Goal: Use online tool/utility: Utilize a website feature to perform a specific function

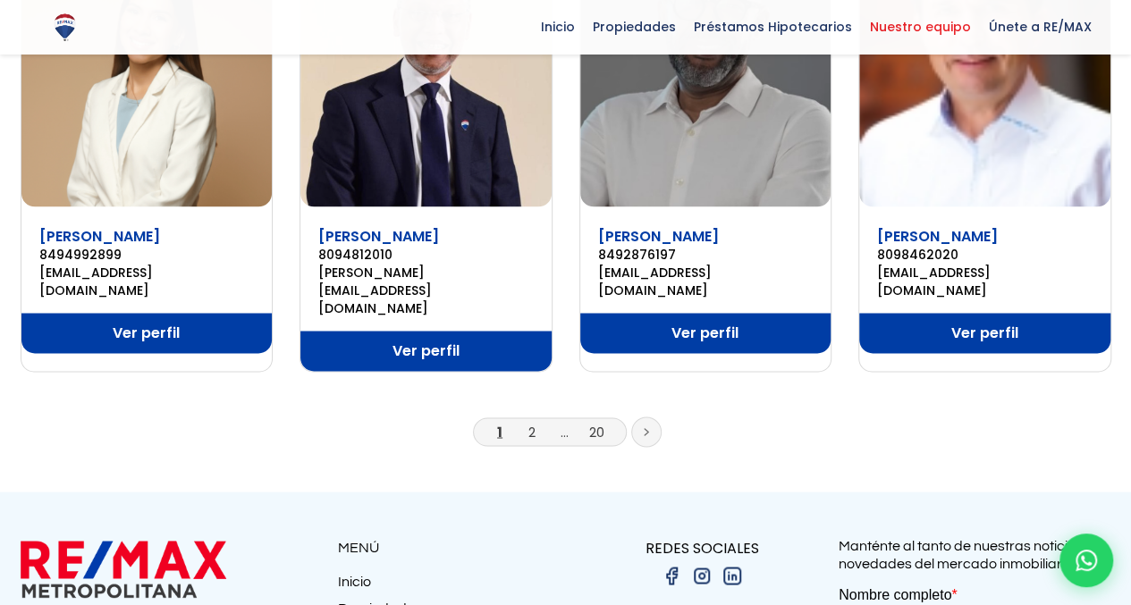
scroll to position [1309, 0]
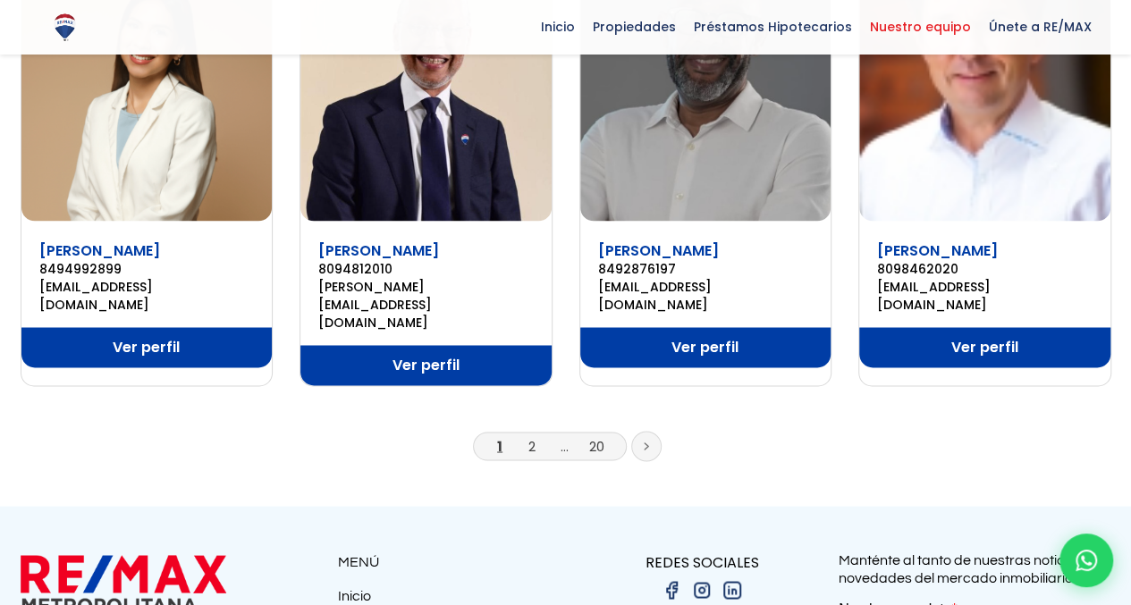
click at [646, 443] on icon at bounding box center [647, 446] width 4 height 6
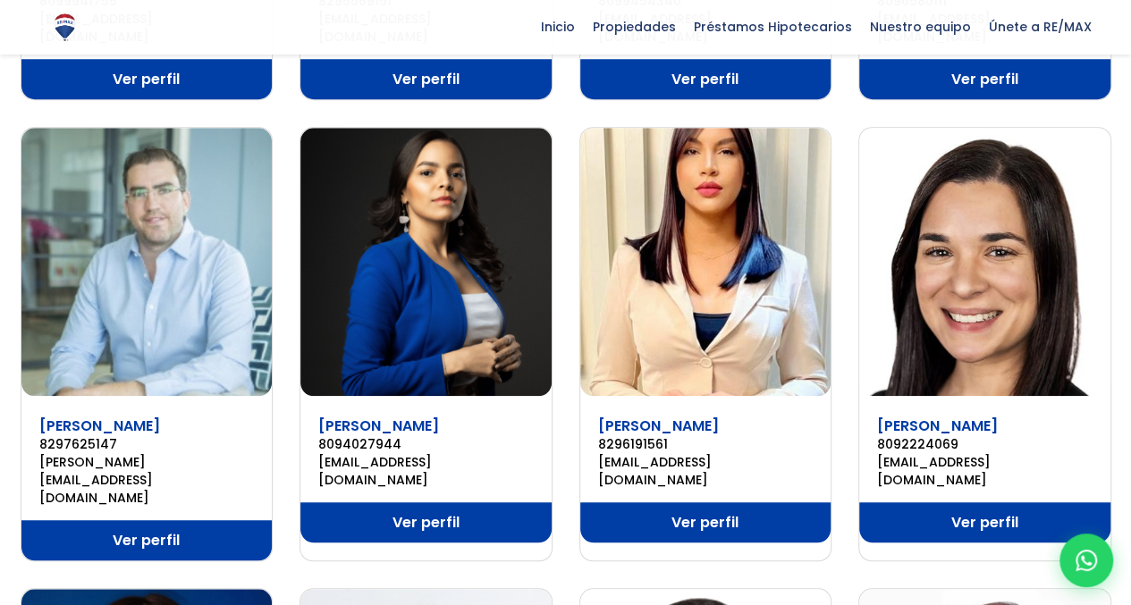
scroll to position [656, 0]
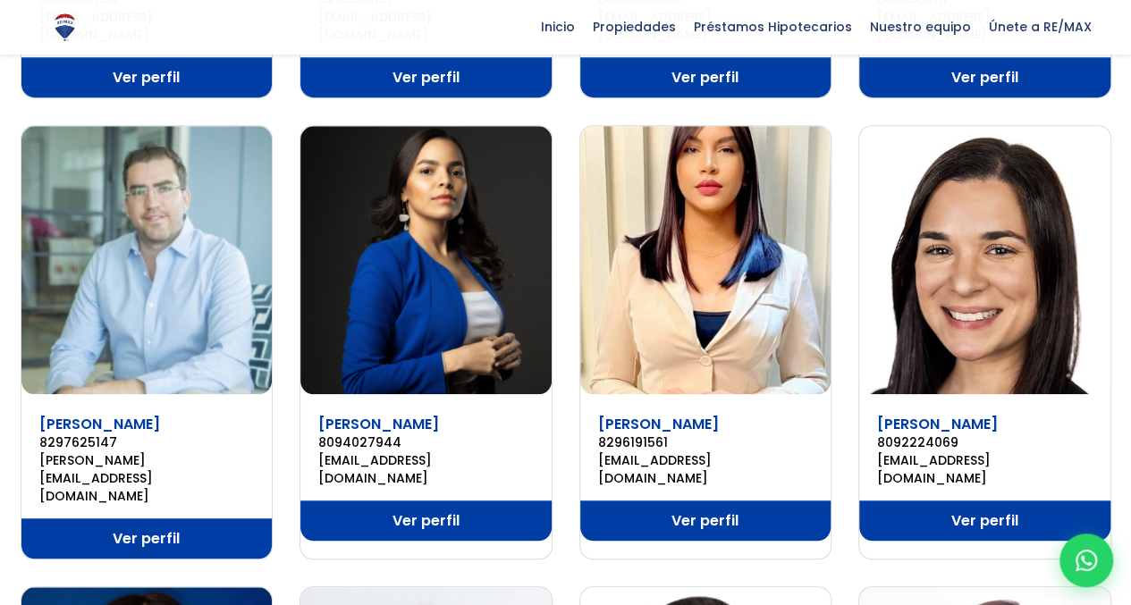
click at [676, 501] on link "Ver perfil" at bounding box center [705, 521] width 251 height 40
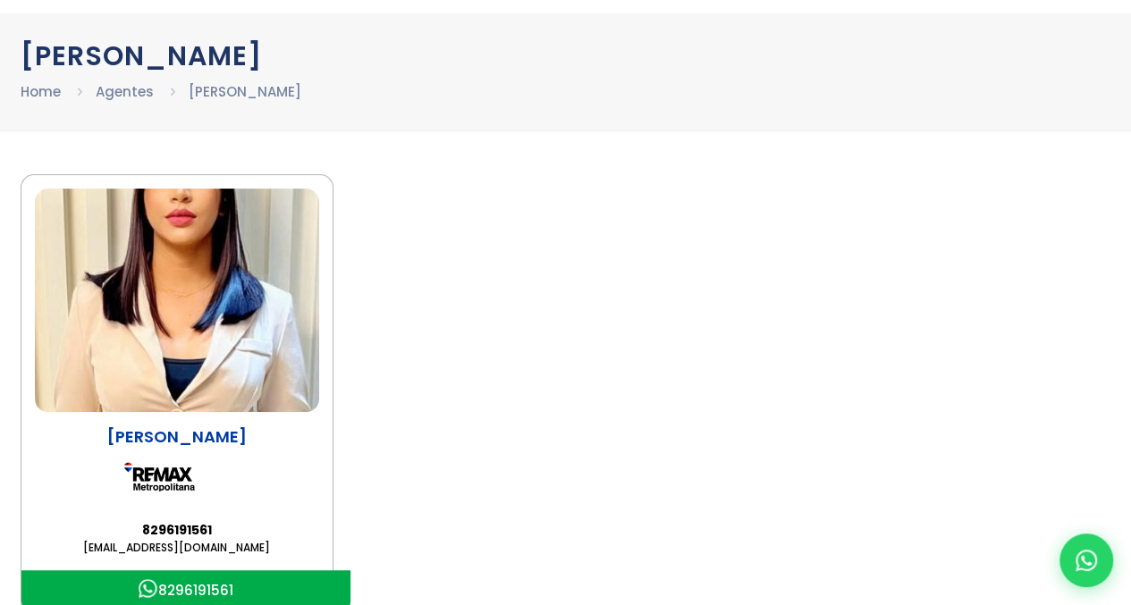
scroll to position [72, 0]
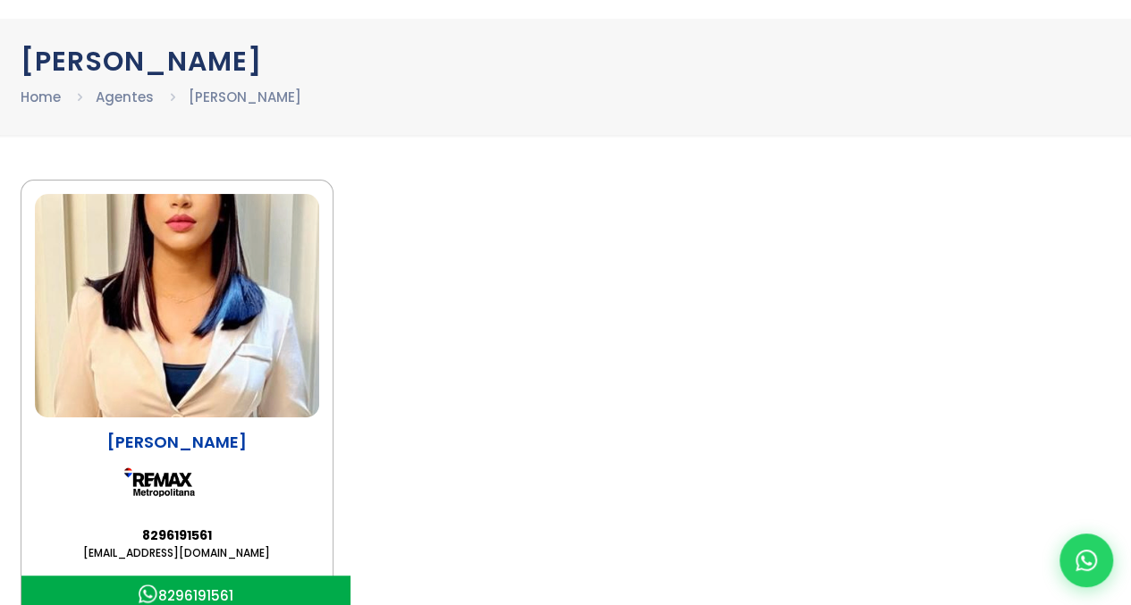
click at [169, 266] on img at bounding box center [177, 306] width 284 height 224
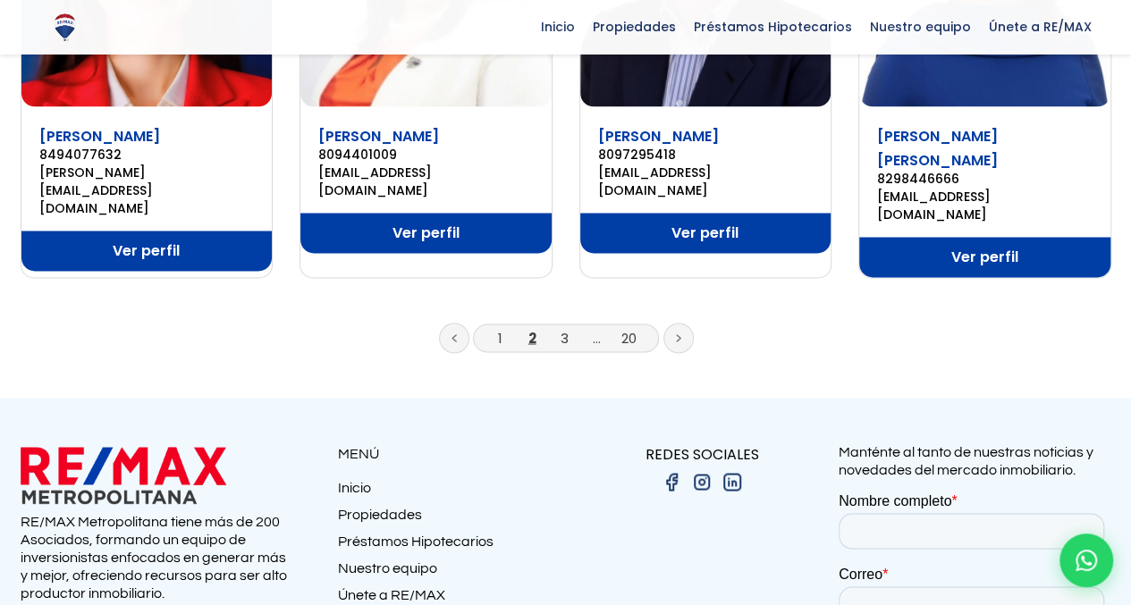
scroll to position [1434, 0]
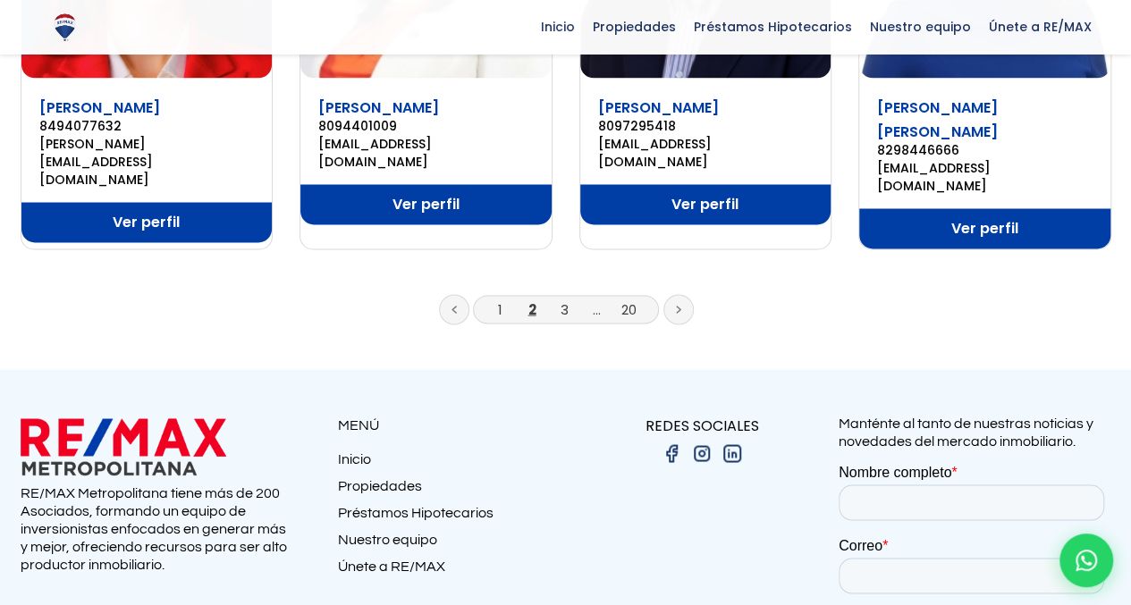
click at [676, 305] on icon at bounding box center [678, 309] width 5 height 9
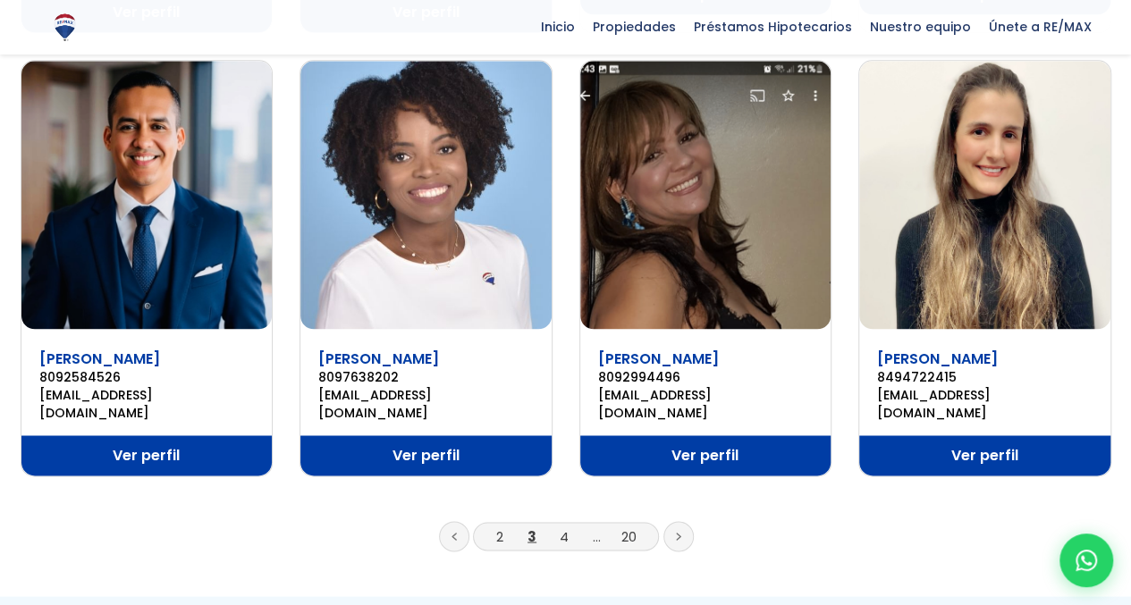
scroll to position [1222, 0]
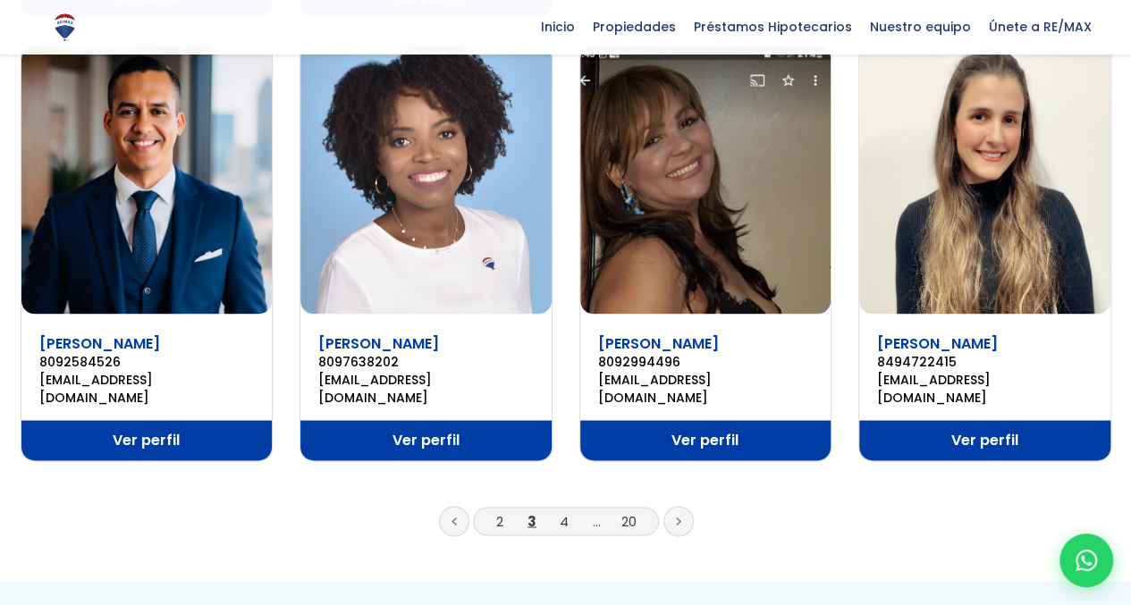
click at [672, 506] on link at bounding box center [678, 521] width 30 height 30
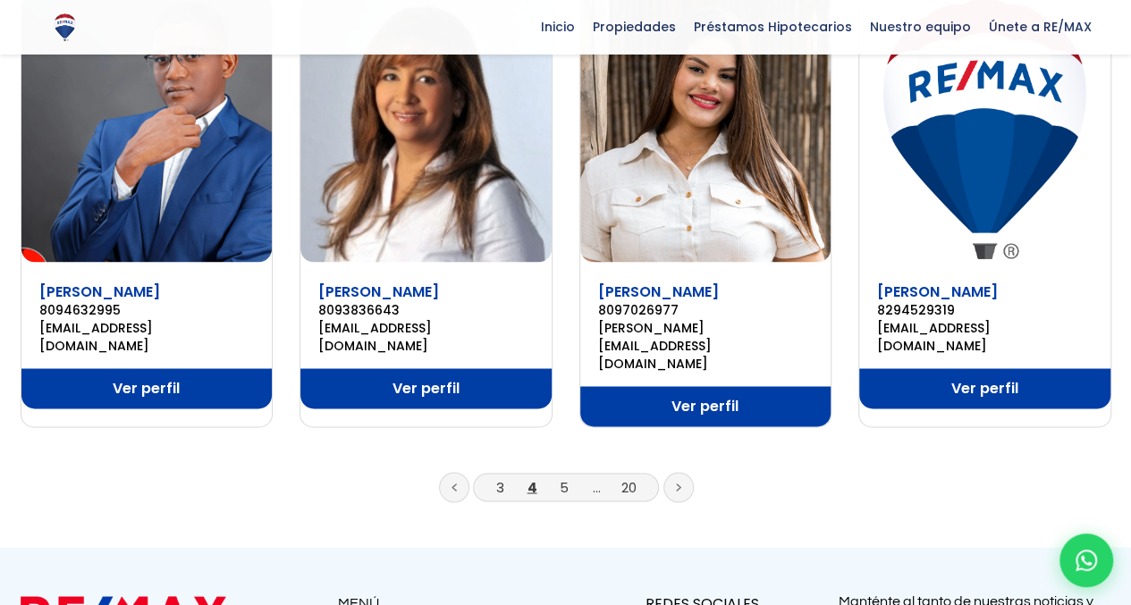
scroll to position [1329, 0]
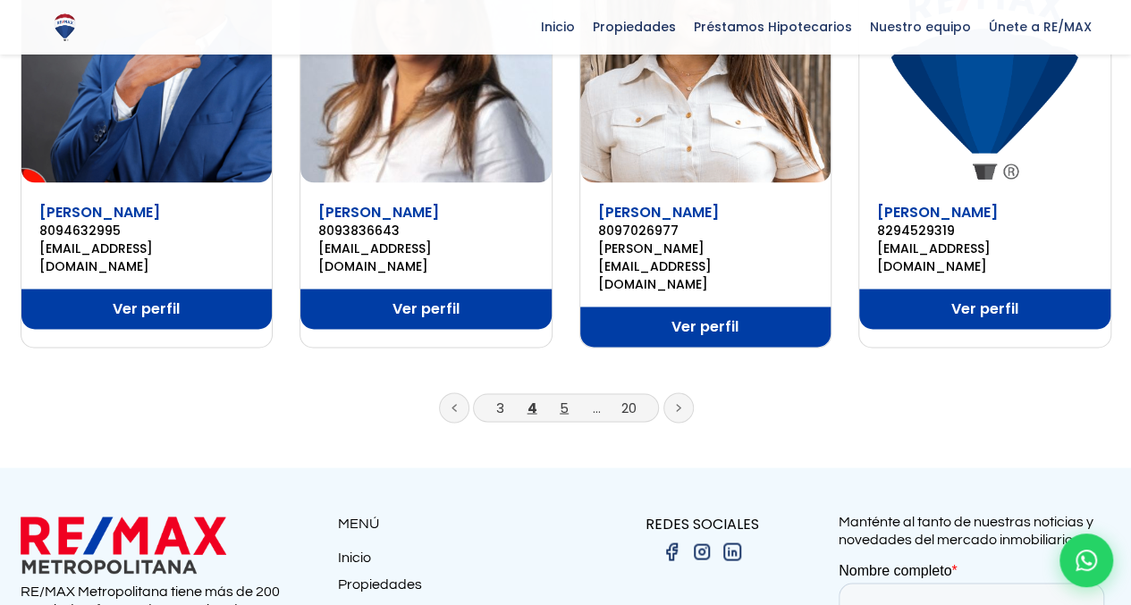
click at [560, 398] on link "5" at bounding box center [564, 407] width 9 height 19
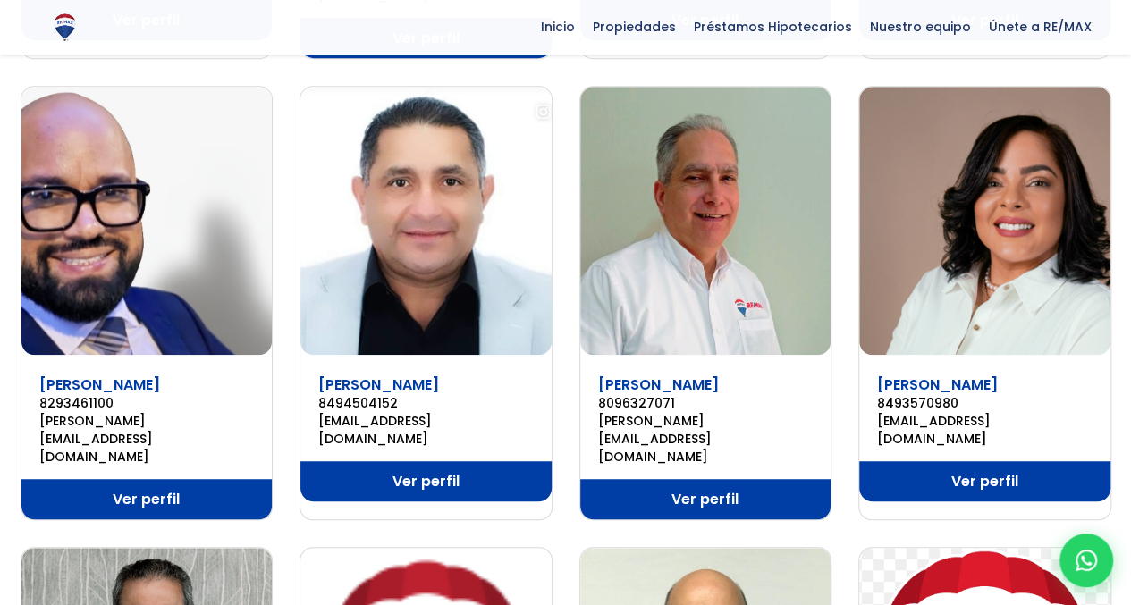
scroll to position [715, 0]
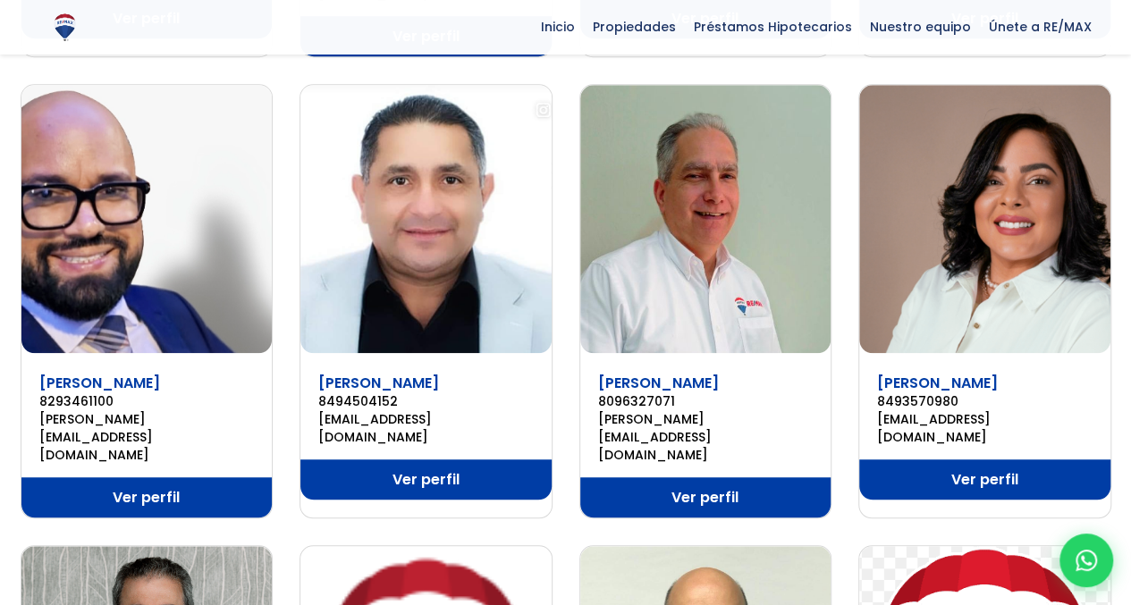
click at [95, 233] on img at bounding box center [146, 219] width 251 height 268
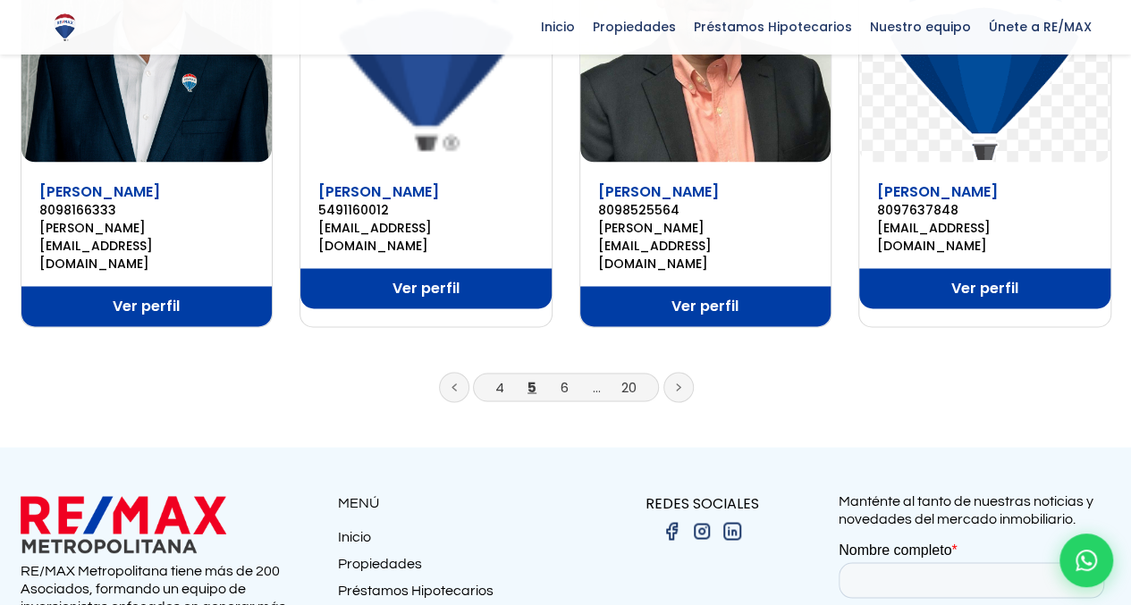
scroll to position [1244, 0]
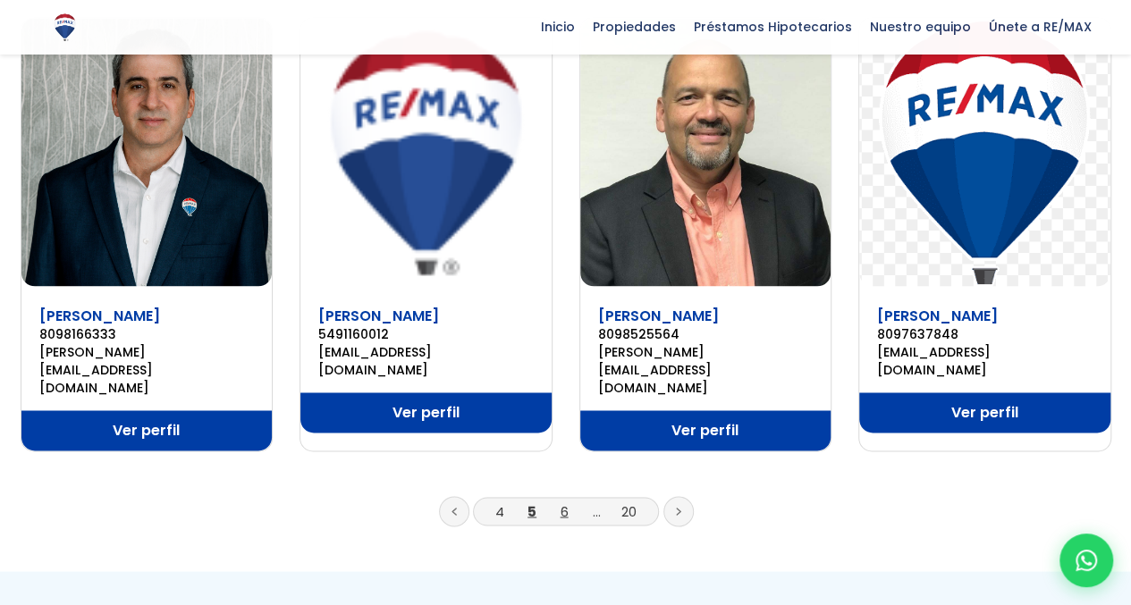
click at [561, 502] on link "6" at bounding box center [565, 511] width 8 height 19
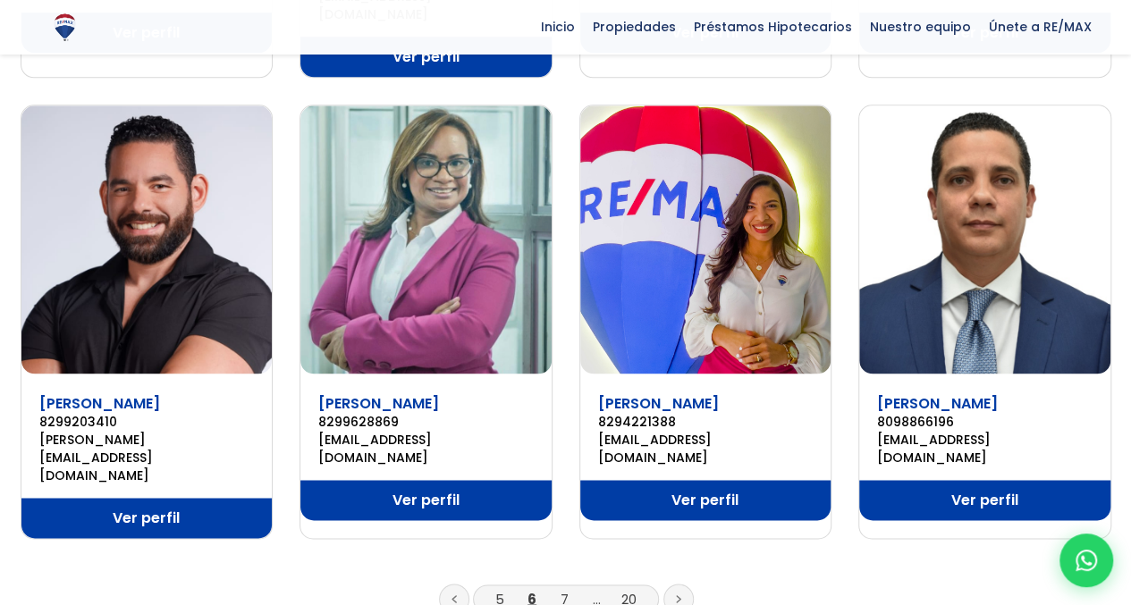
scroll to position [1162, 0]
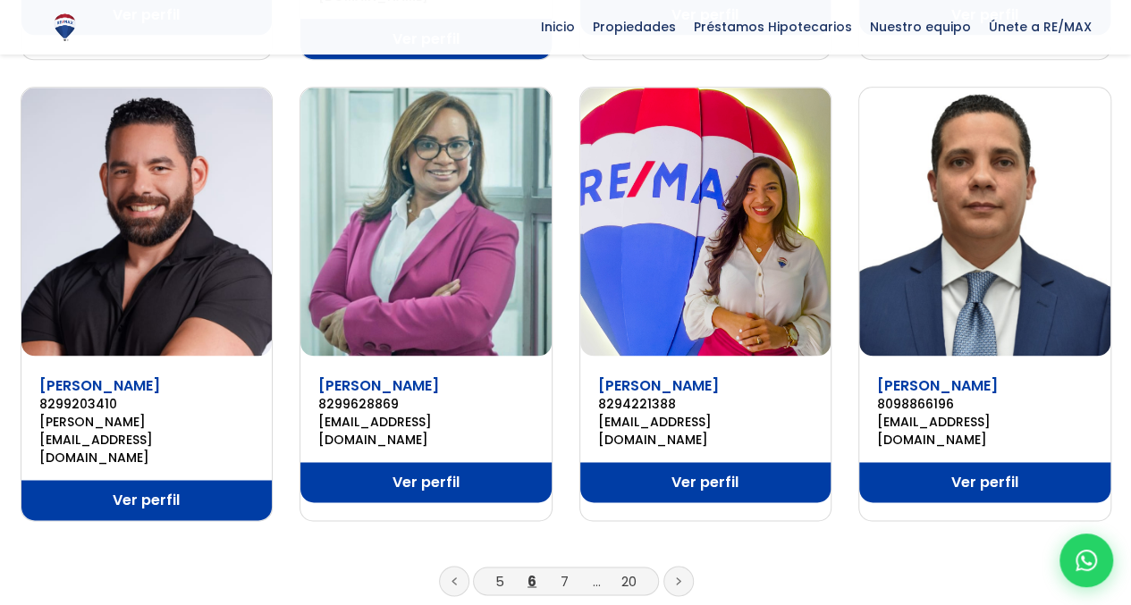
click at [568, 570] on li "7" at bounding box center [564, 581] width 29 height 22
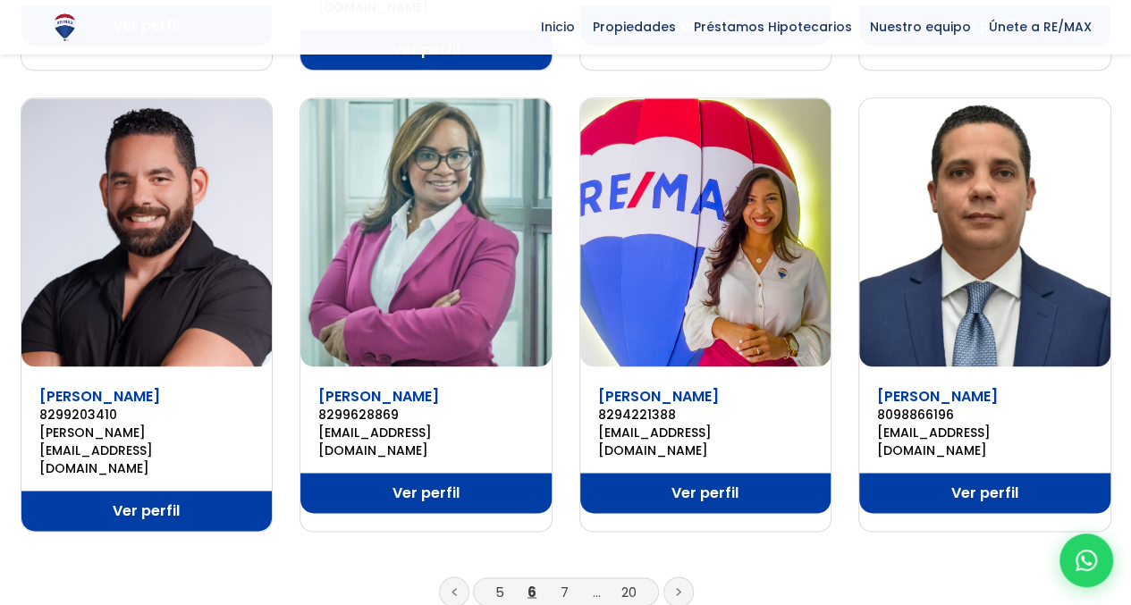
scroll to position [1252, 0]
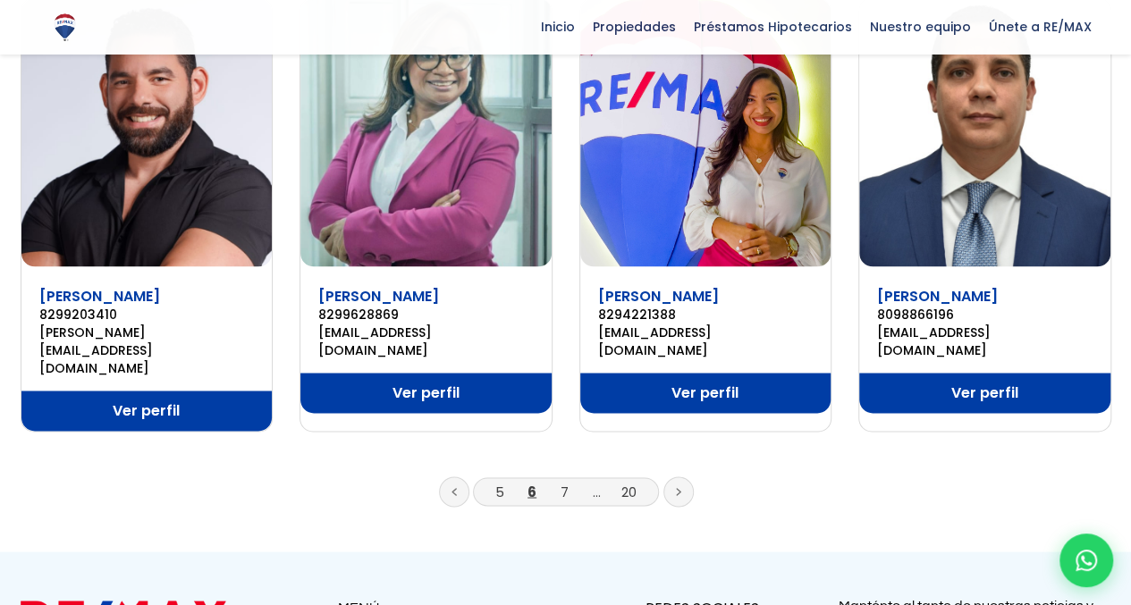
click at [569, 480] on li "7" at bounding box center [564, 491] width 29 height 22
click at [563, 482] on link "7" at bounding box center [565, 491] width 8 height 19
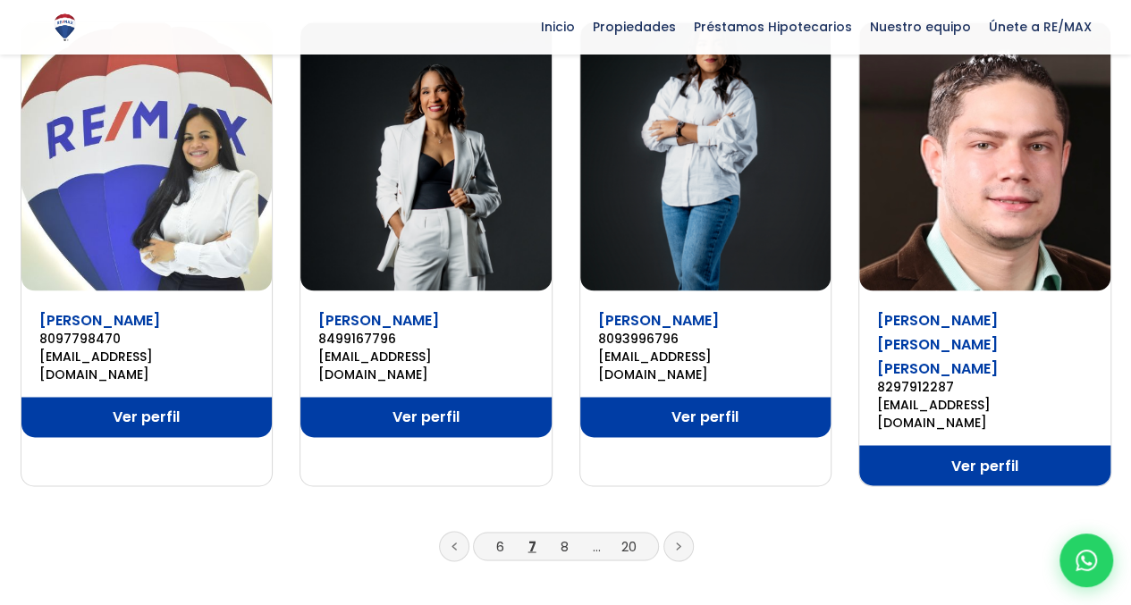
scroll to position [1252, 0]
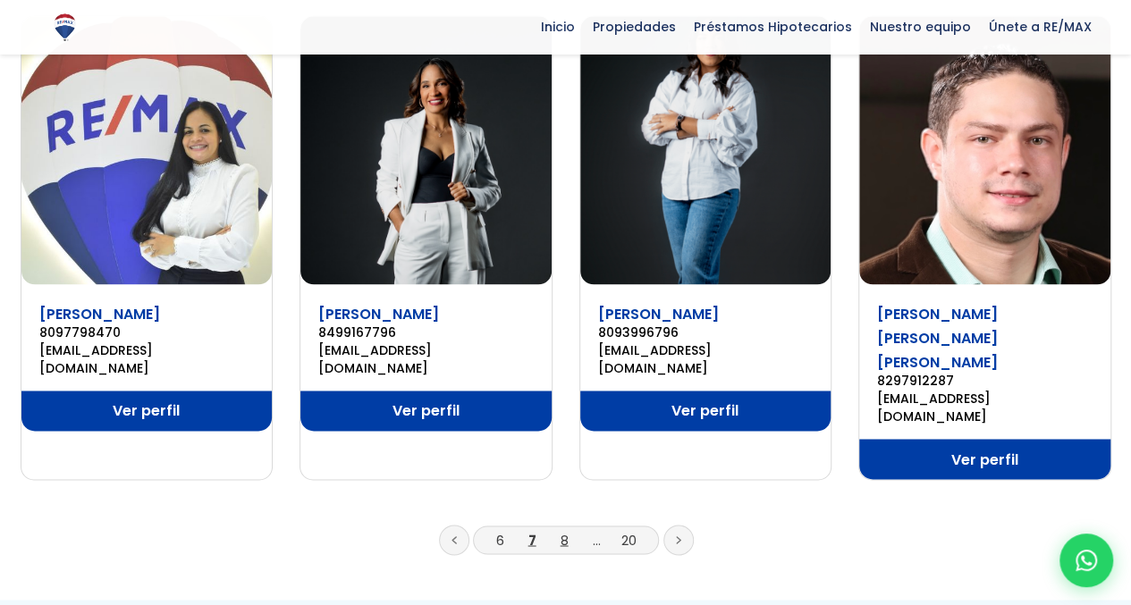
click at [562, 530] on link "8" at bounding box center [565, 539] width 8 height 19
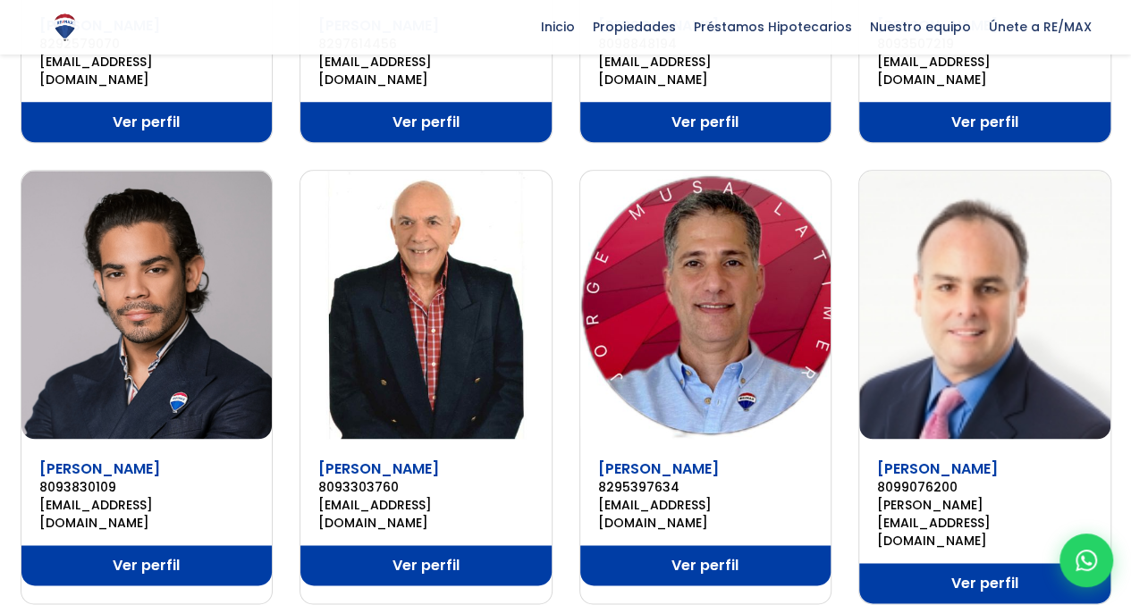
scroll to position [1162, 0]
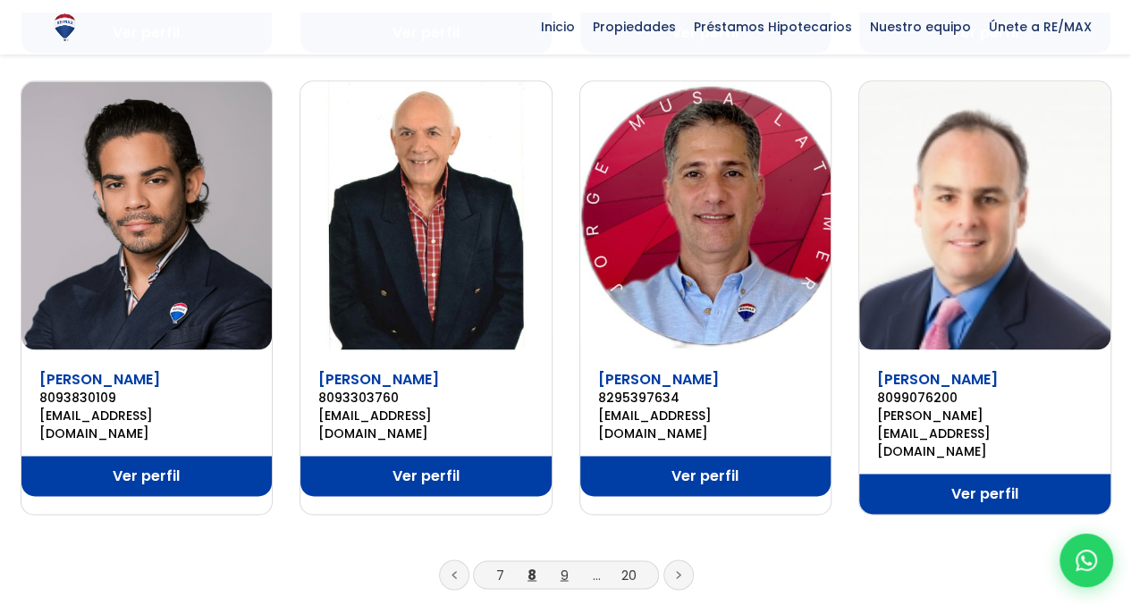
click at [566, 565] on link "9" at bounding box center [565, 574] width 8 height 19
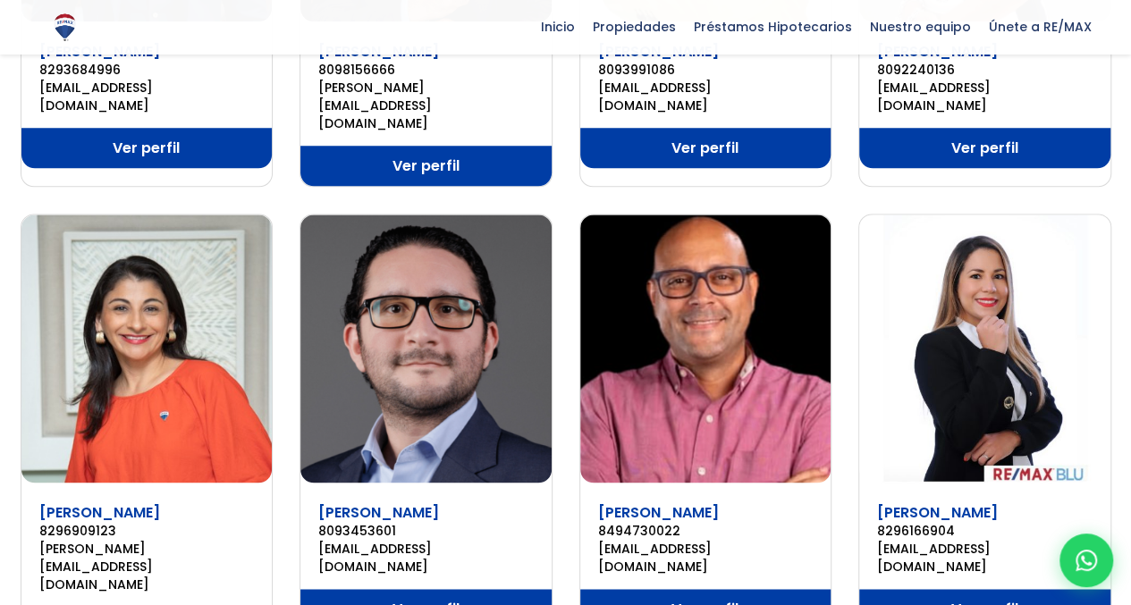
scroll to position [1076, 0]
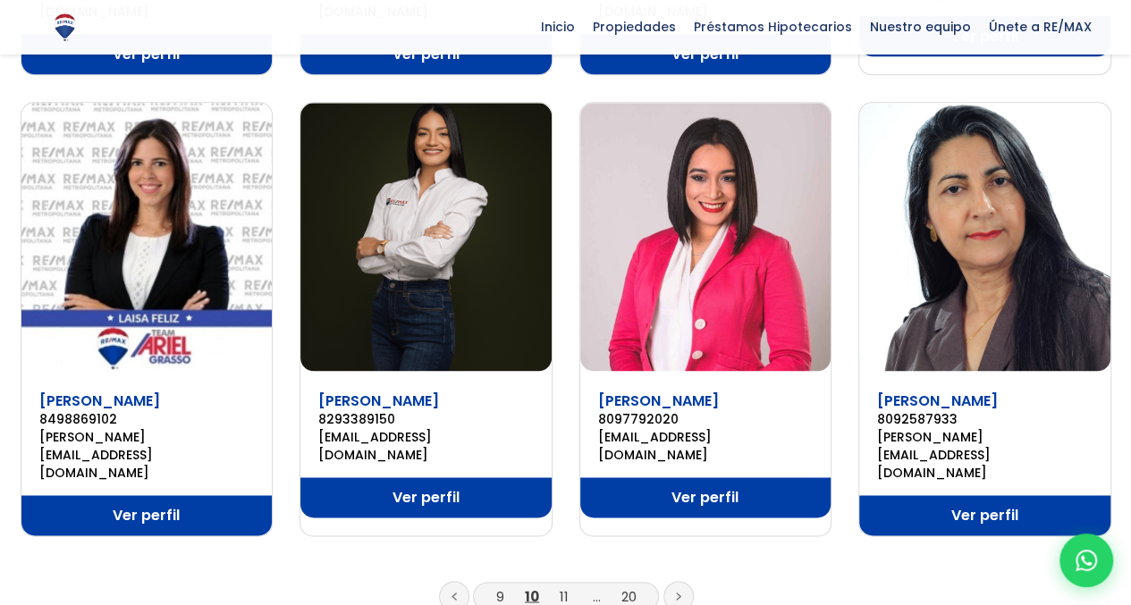
scroll to position [1186, 0]
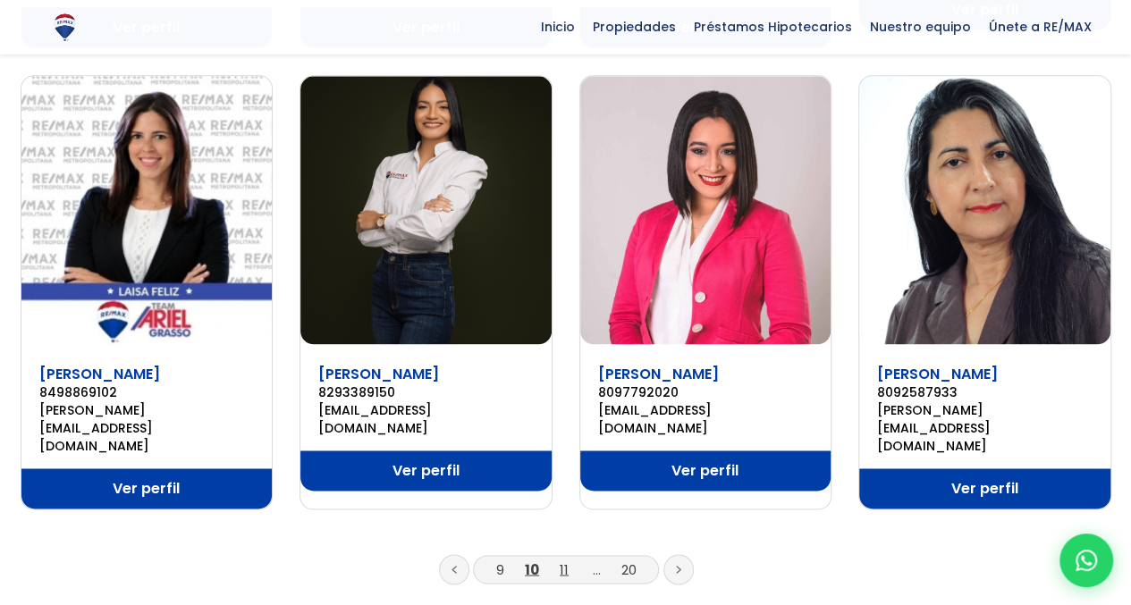
click at [561, 560] on link "11" at bounding box center [564, 569] width 9 height 19
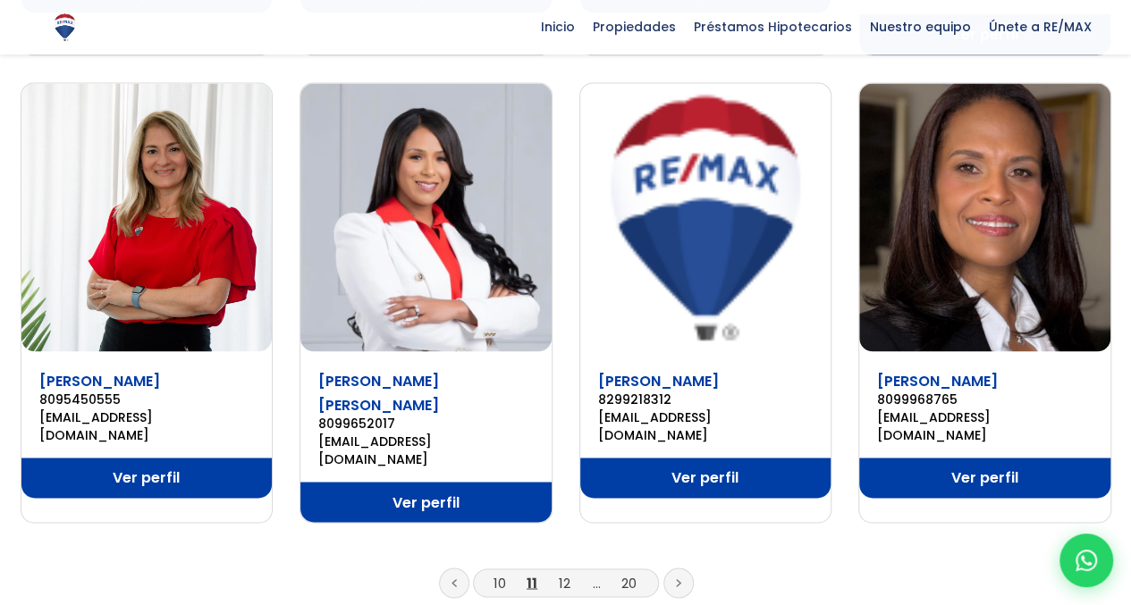
scroll to position [1229, 0]
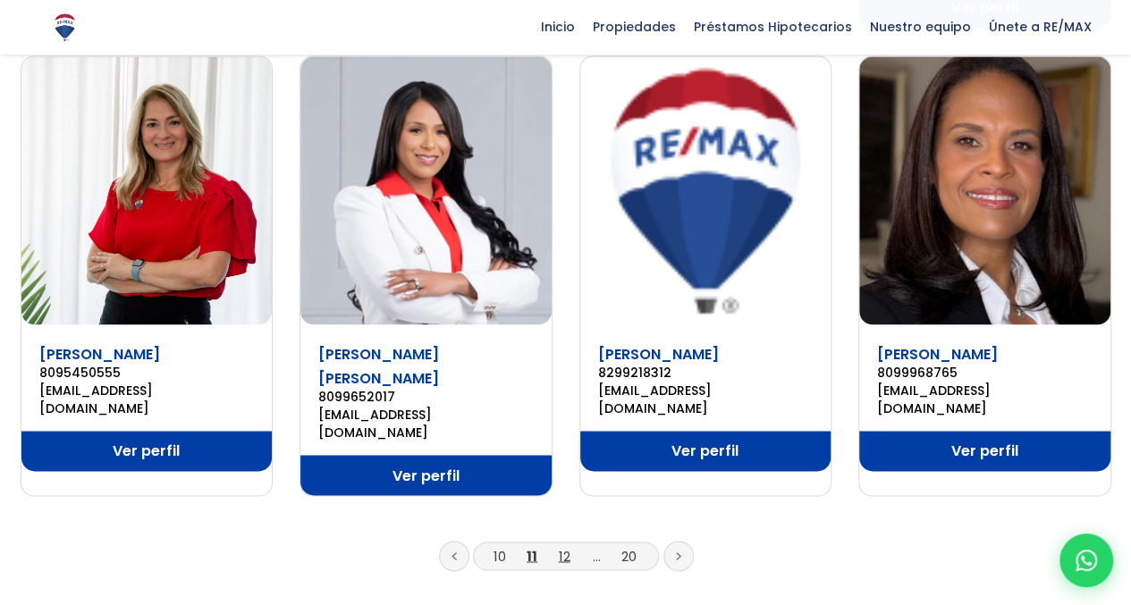
click at [561, 546] on link "12" at bounding box center [565, 555] width 12 height 19
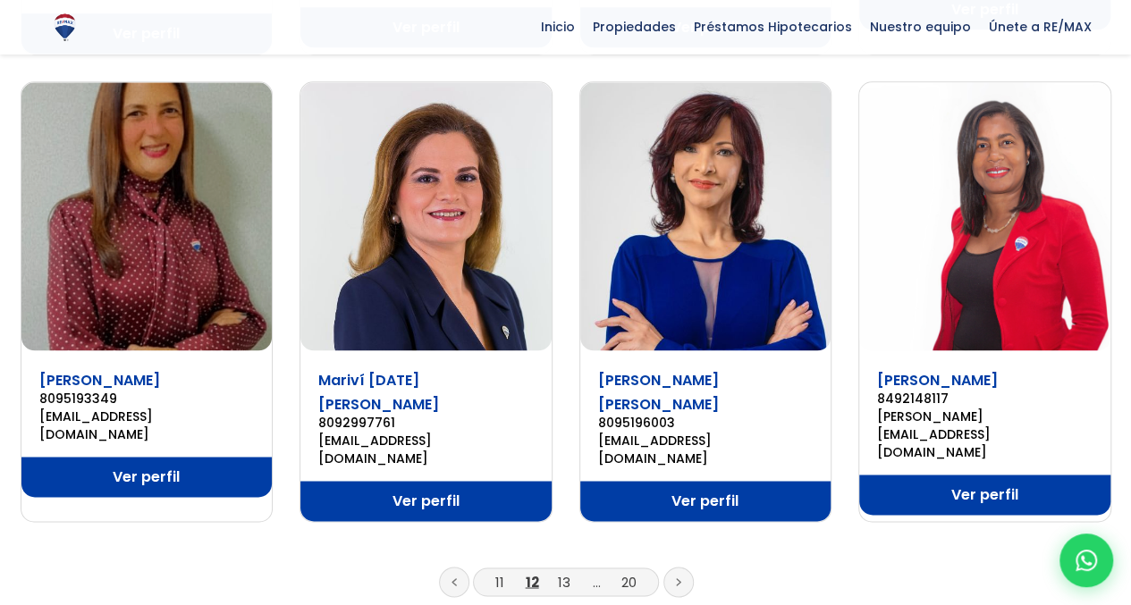
scroll to position [1187, 0]
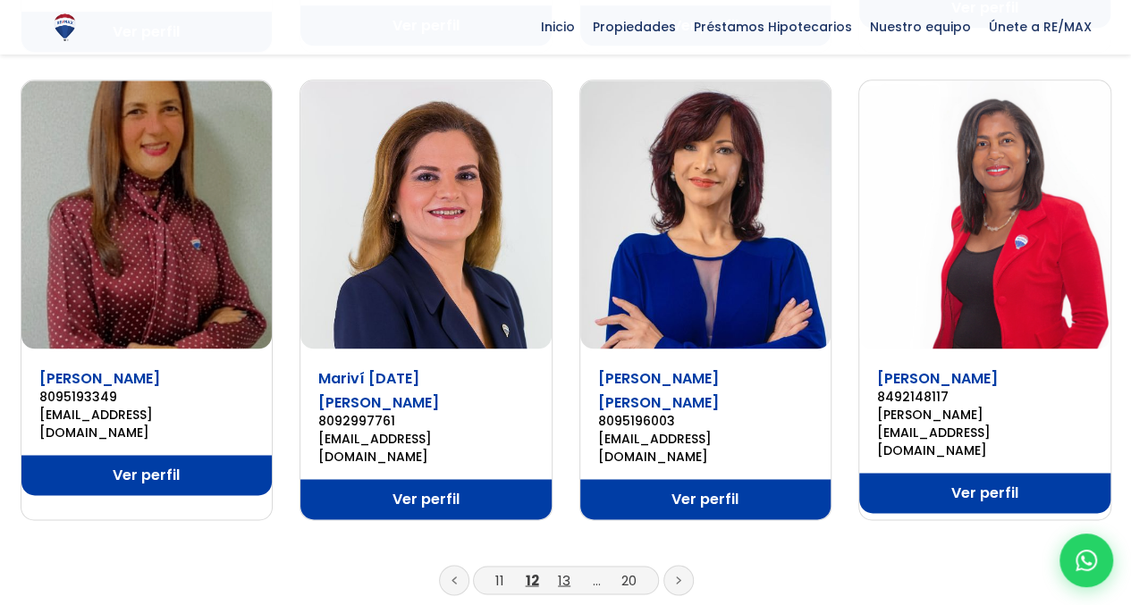
click at [559, 570] on link "13" at bounding box center [564, 579] width 13 height 19
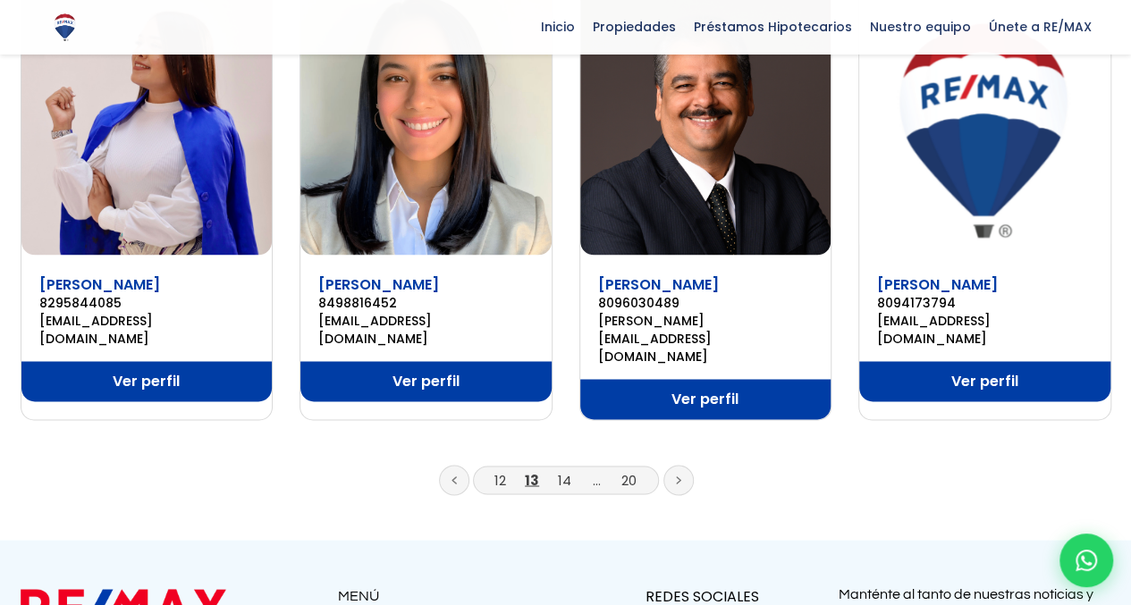
scroll to position [1278, 0]
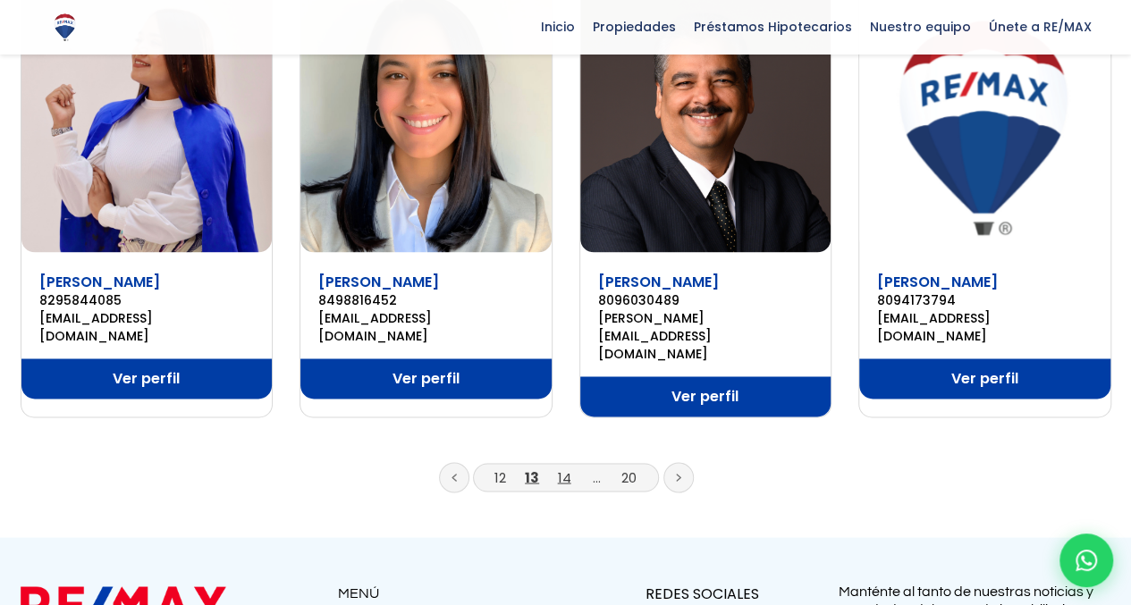
click at [563, 468] on link "14" at bounding box center [564, 477] width 13 height 19
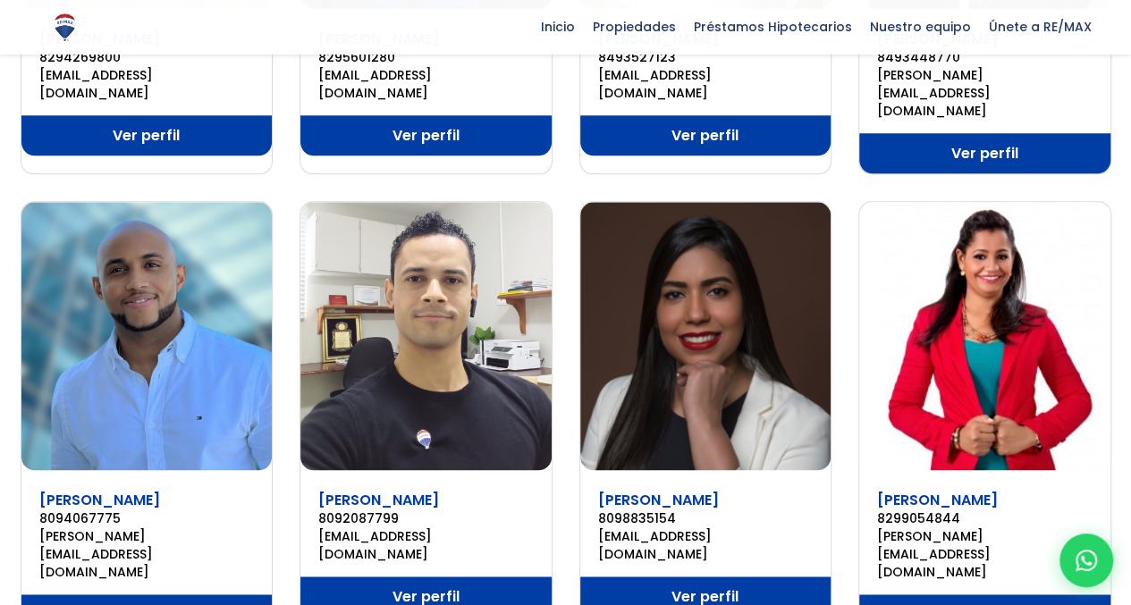
scroll to position [1064, 0]
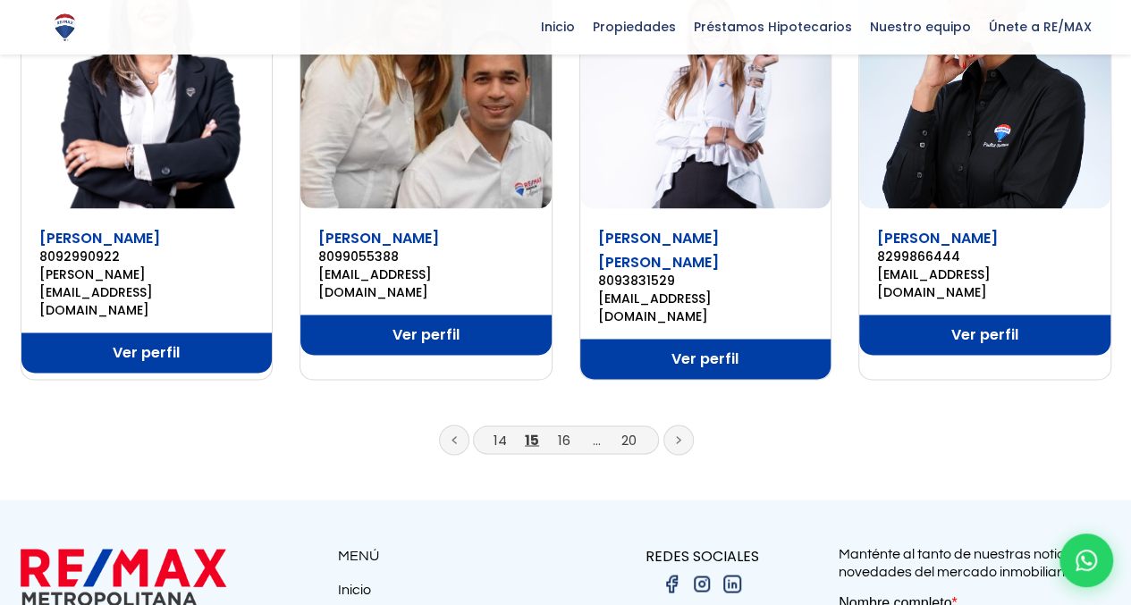
scroll to position [1314, 0]
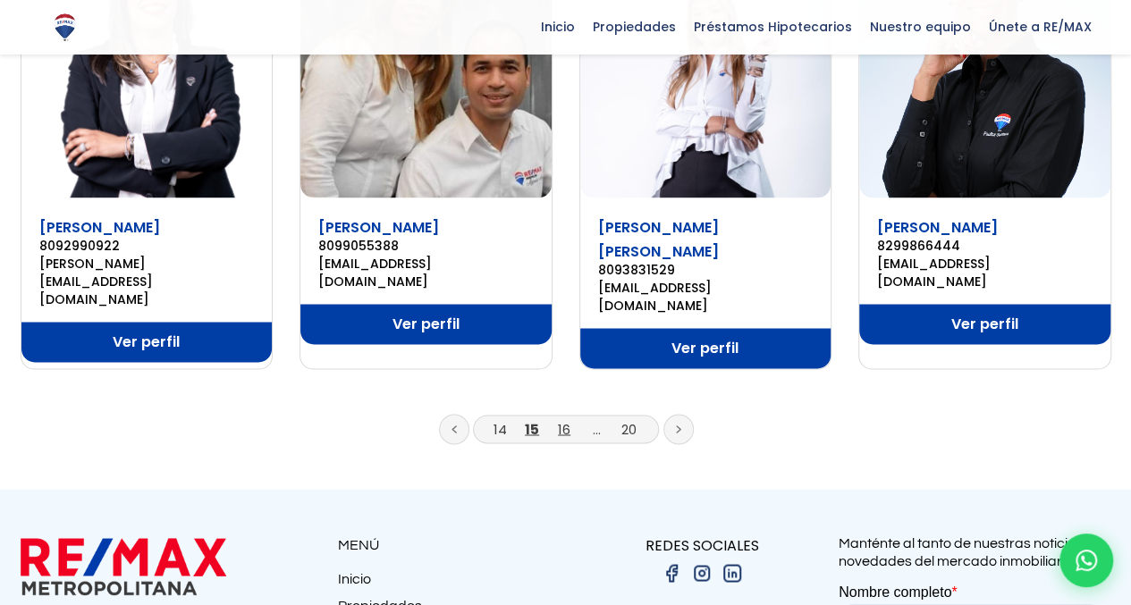
click at [563, 419] on link "16" at bounding box center [564, 428] width 13 height 19
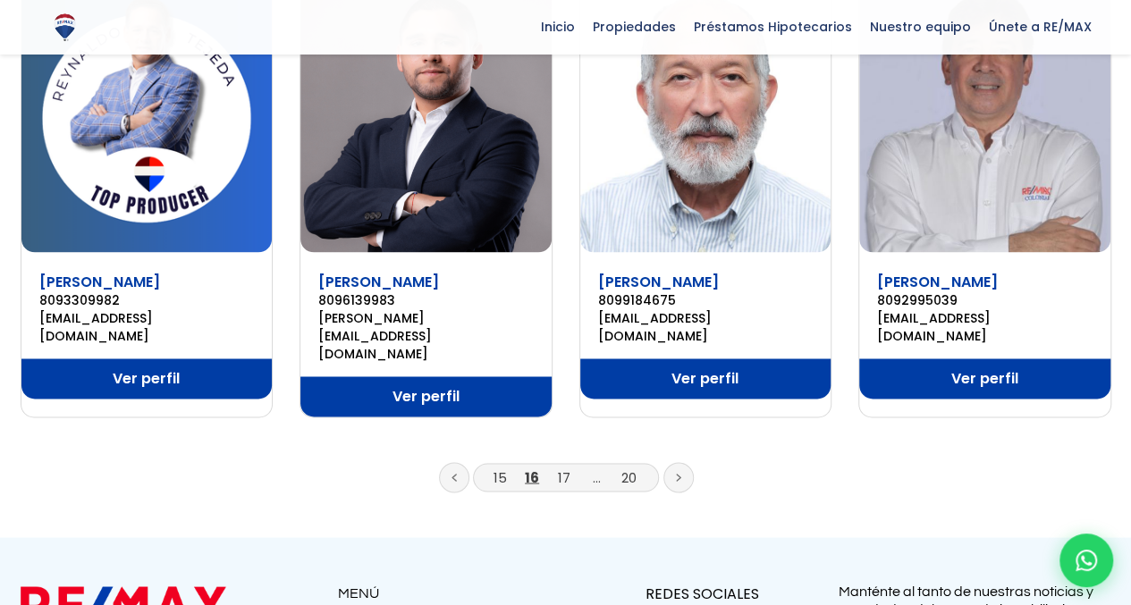
scroll to position [1288, 0]
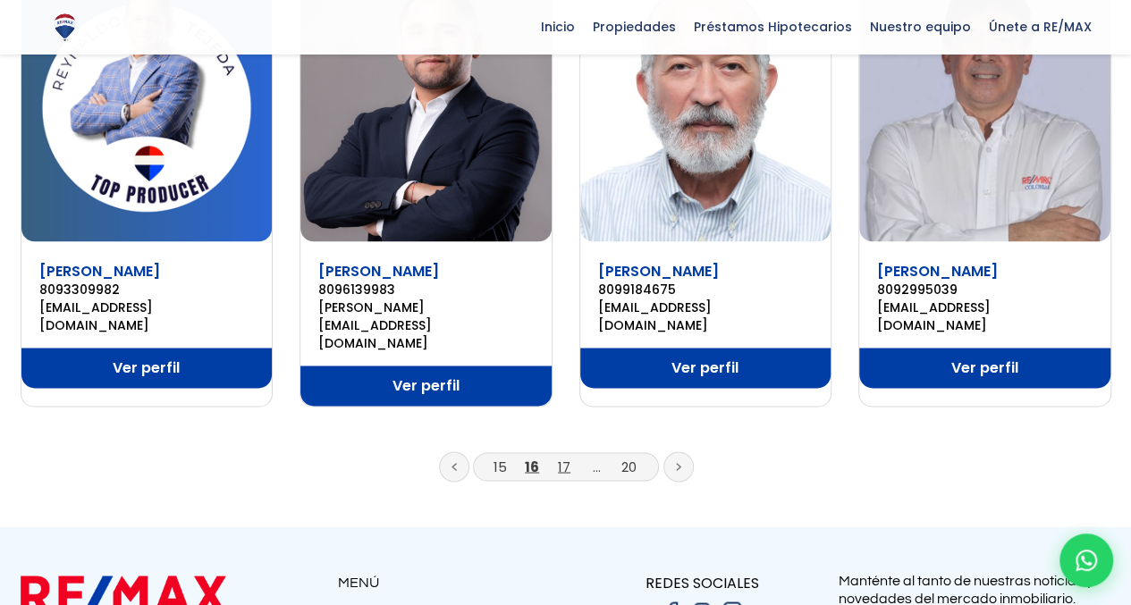
click at [565, 457] on link "17" at bounding box center [564, 466] width 13 height 19
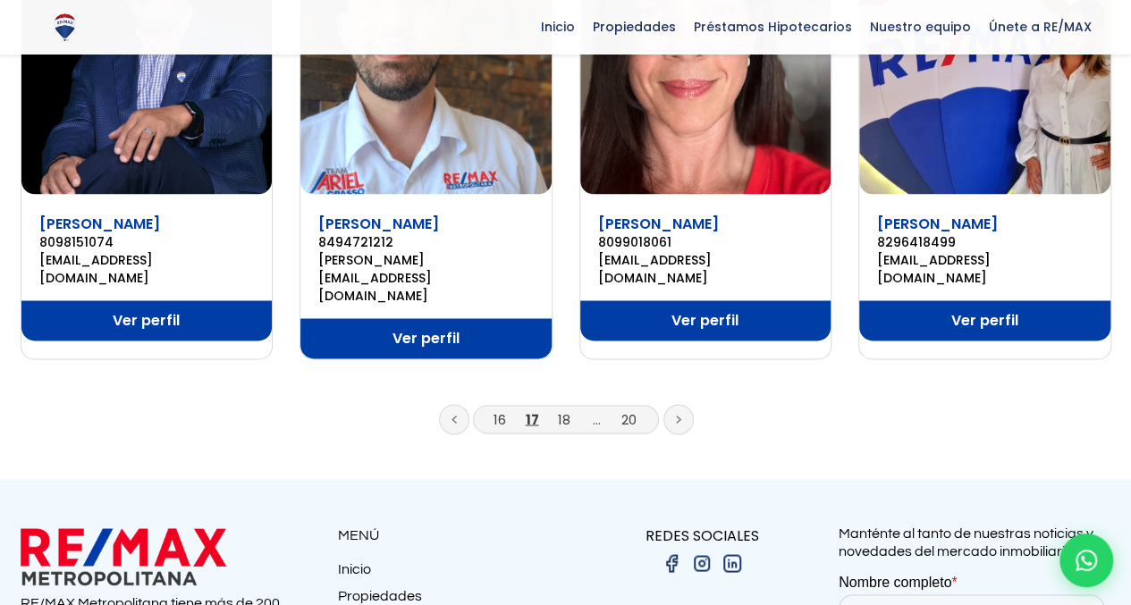
scroll to position [1346, 0]
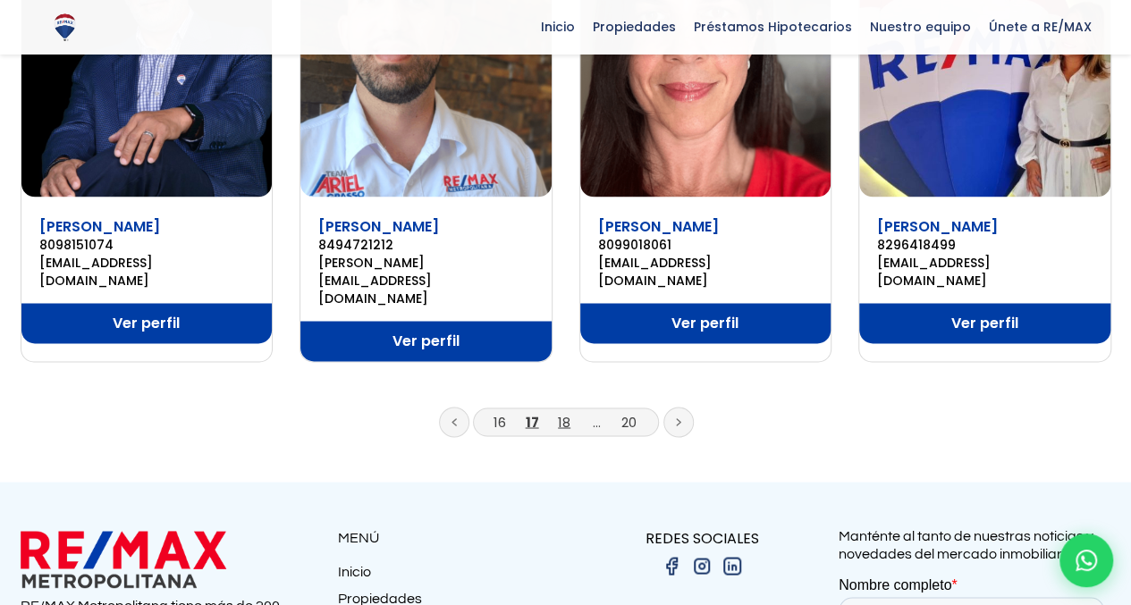
click at [563, 412] on link "18" at bounding box center [564, 421] width 13 height 19
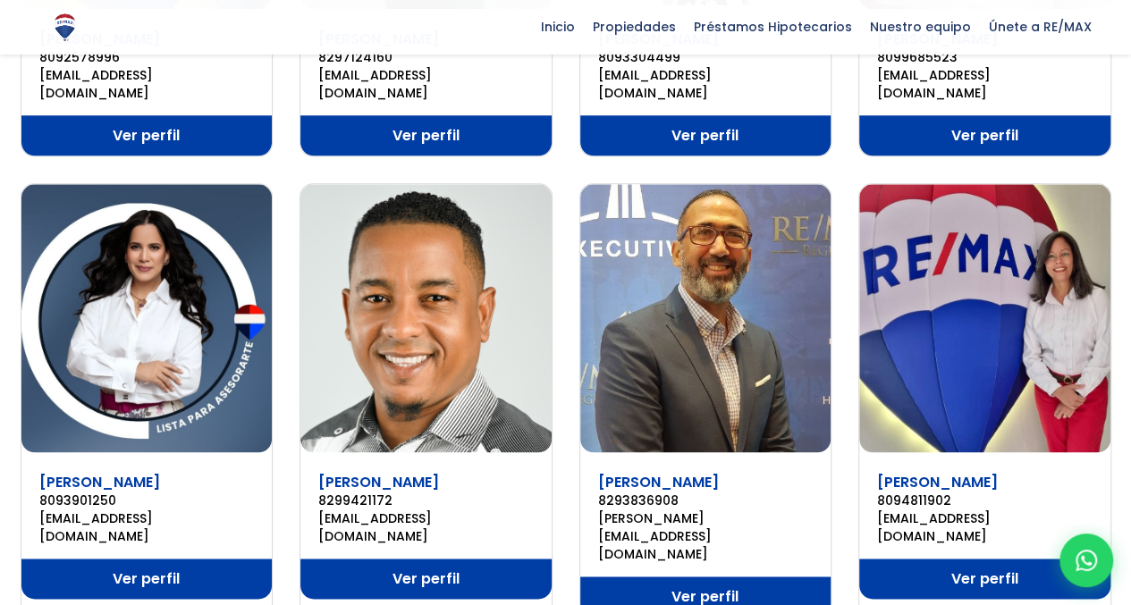
scroll to position [1071, 0]
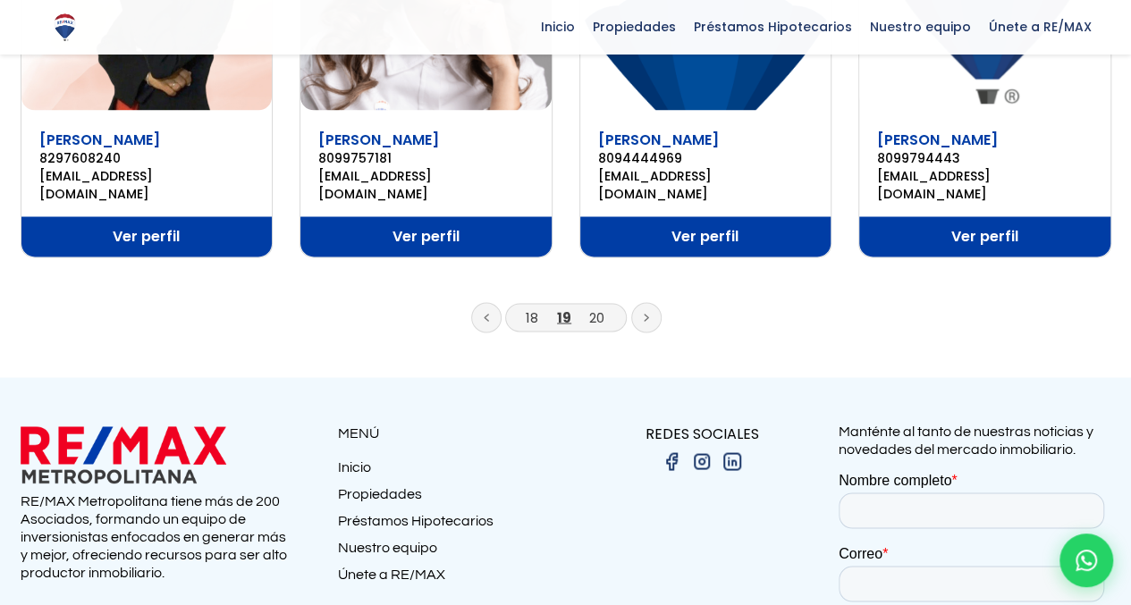
scroll to position [1391, 0]
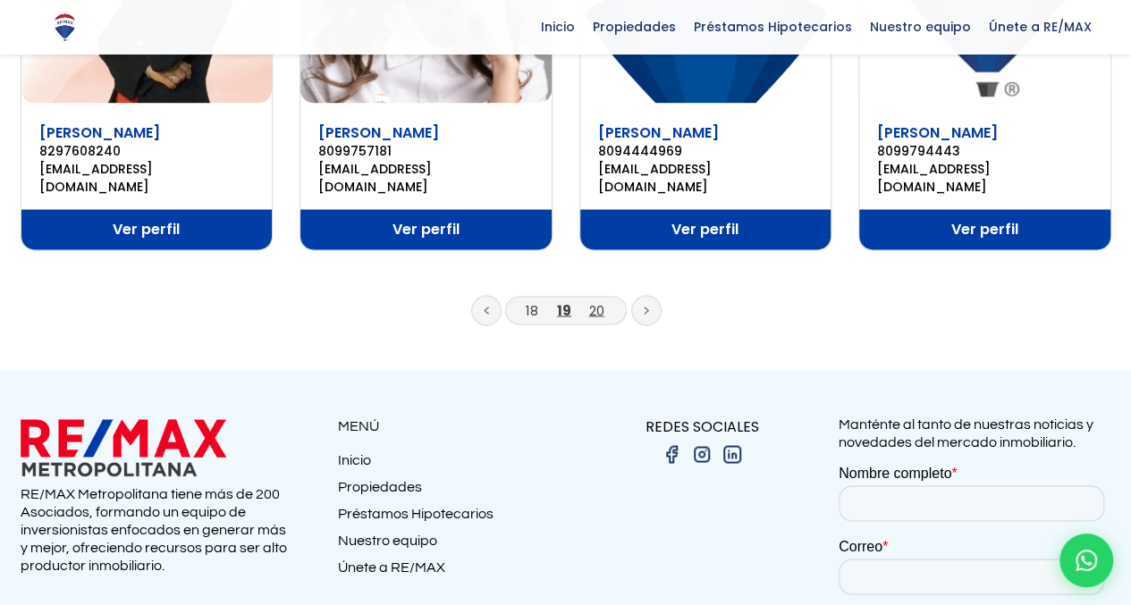
click at [597, 300] on link "20" at bounding box center [596, 309] width 15 height 19
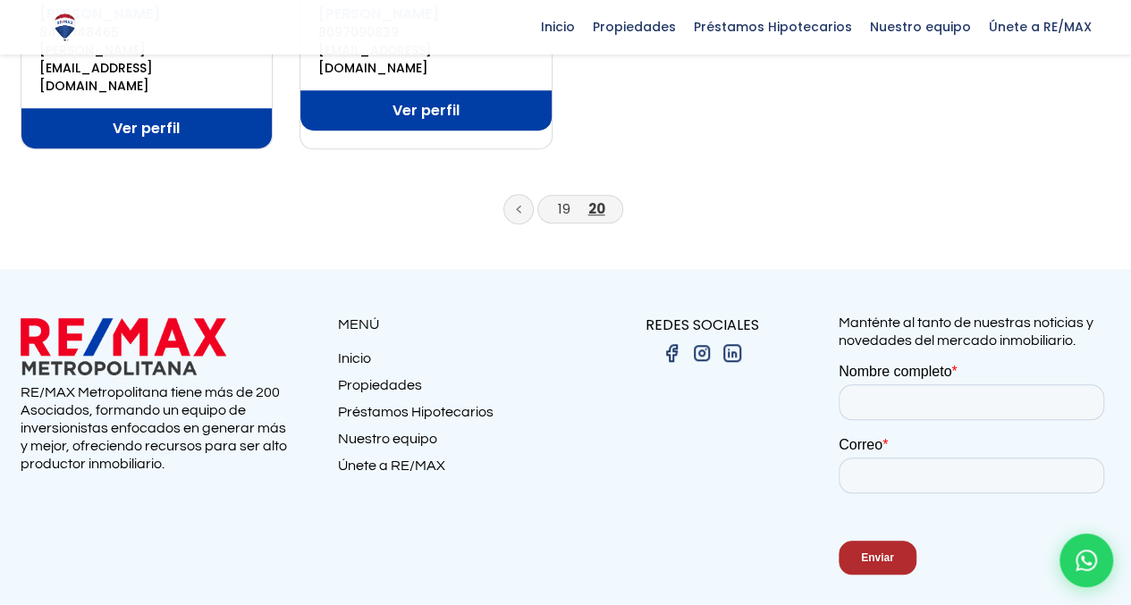
scroll to position [618, 0]
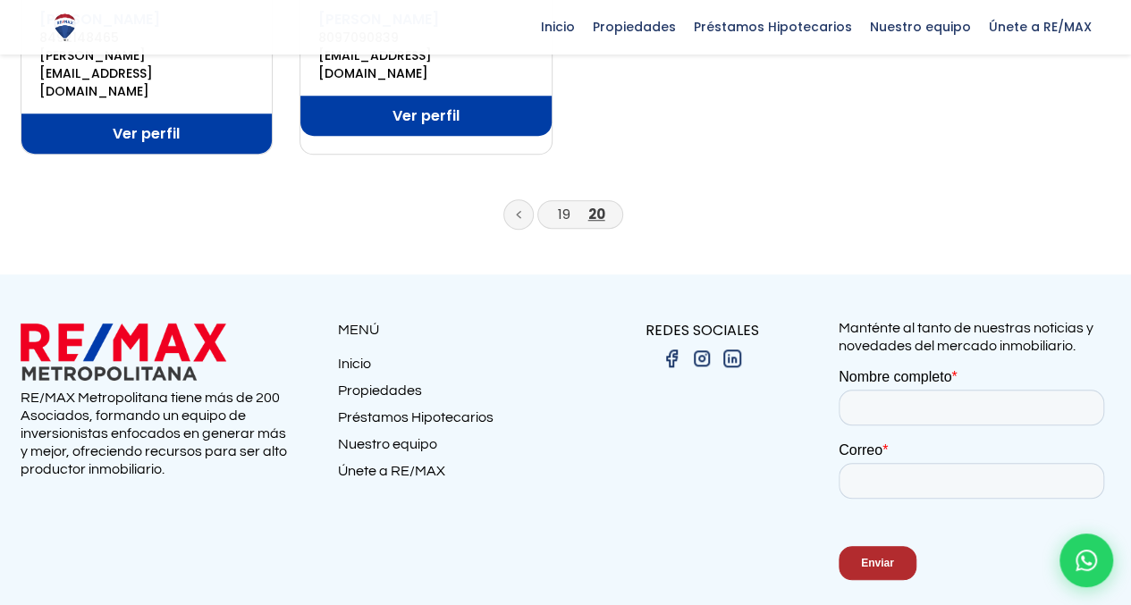
click at [1096, 555] on icon at bounding box center [1086, 560] width 21 height 21
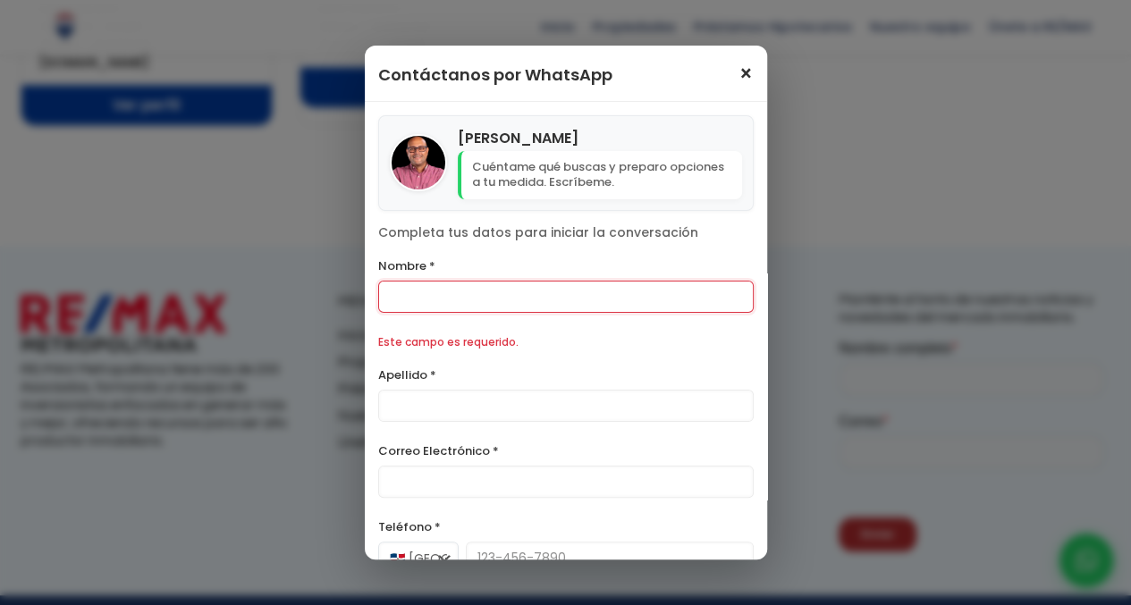
click at [739, 72] on span "×" at bounding box center [746, 73] width 15 height 21
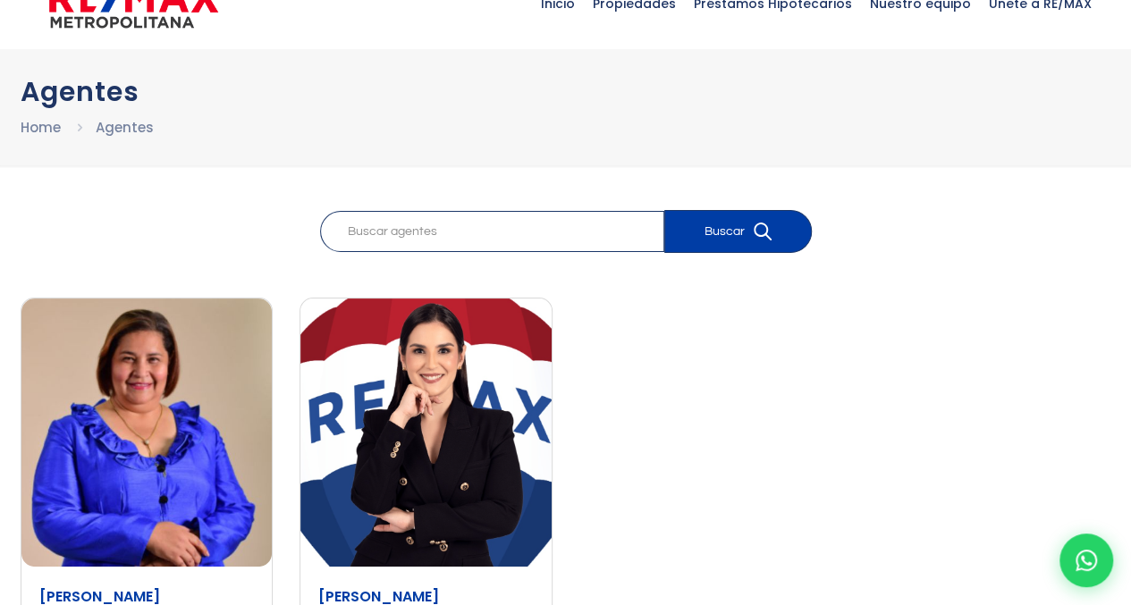
scroll to position [0, 0]
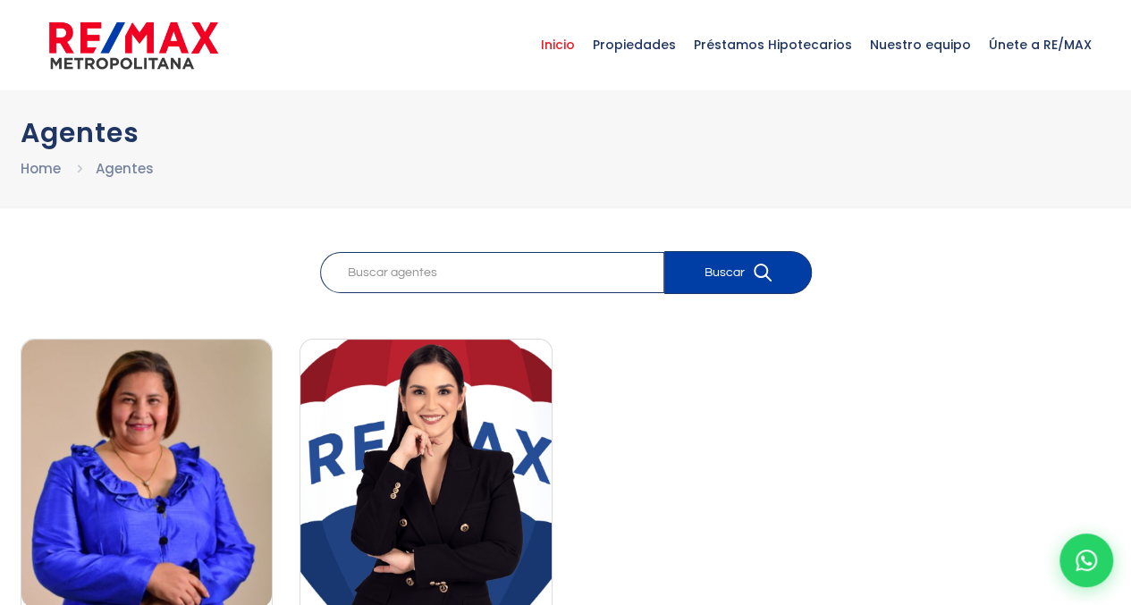
click at [570, 40] on span "Inicio" at bounding box center [558, 45] width 52 height 54
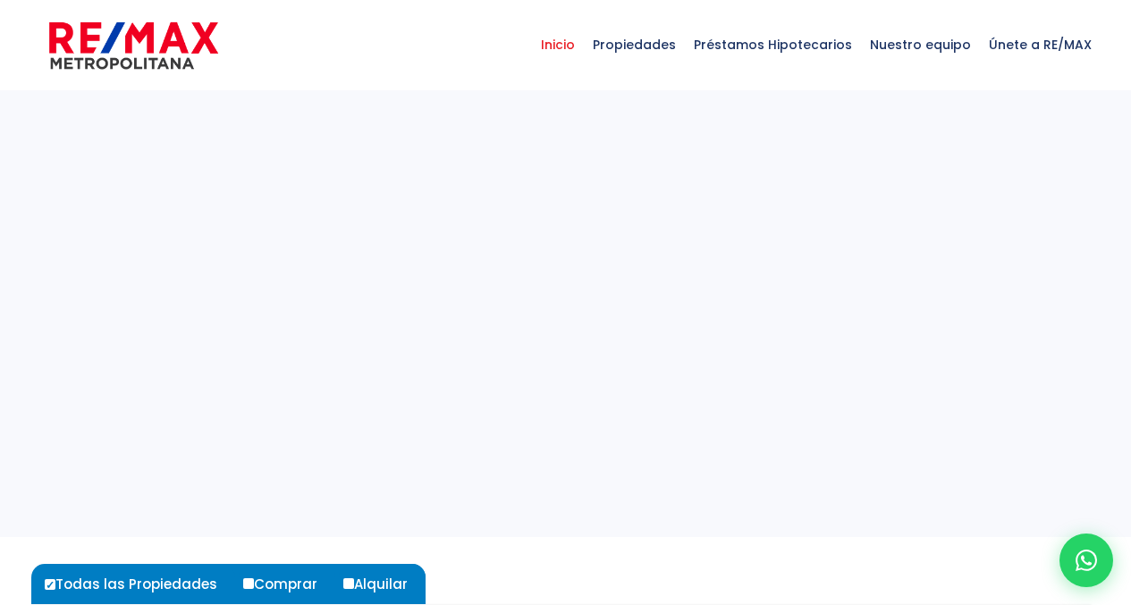
select select
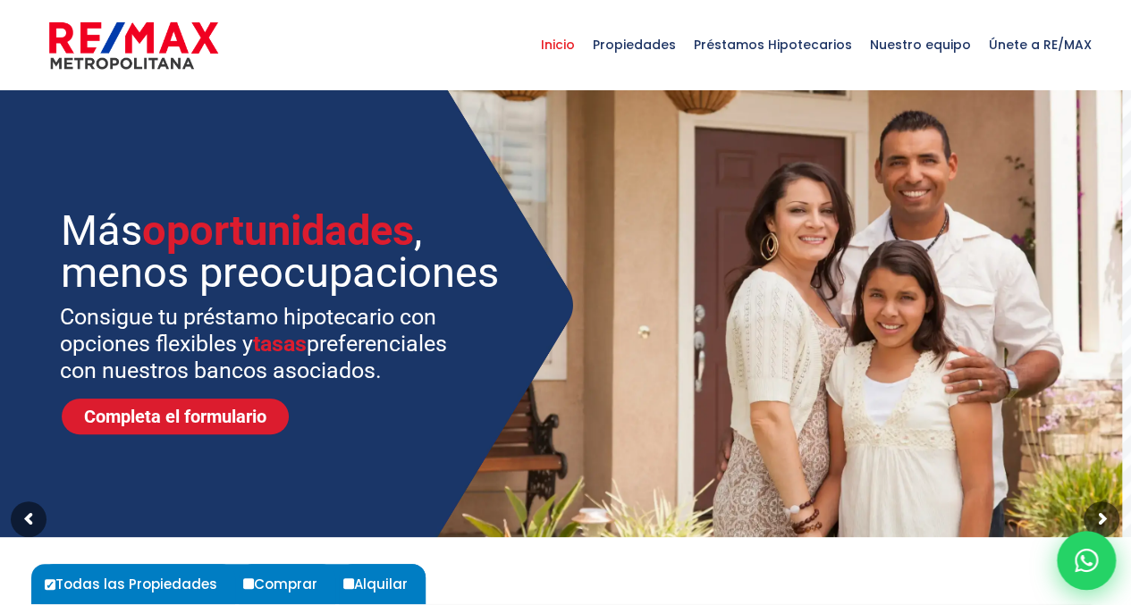
click at [1083, 561] on icon at bounding box center [1086, 560] width 23 height 23
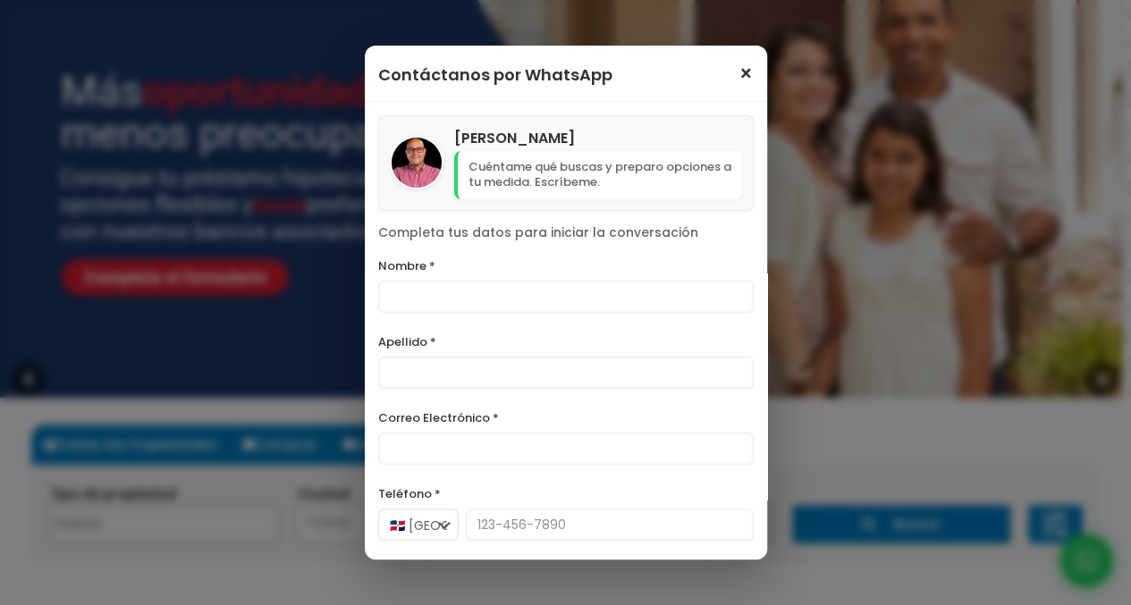
click at [739, 73] on span "×" at bounding box center [746, 73] width 15 height 21
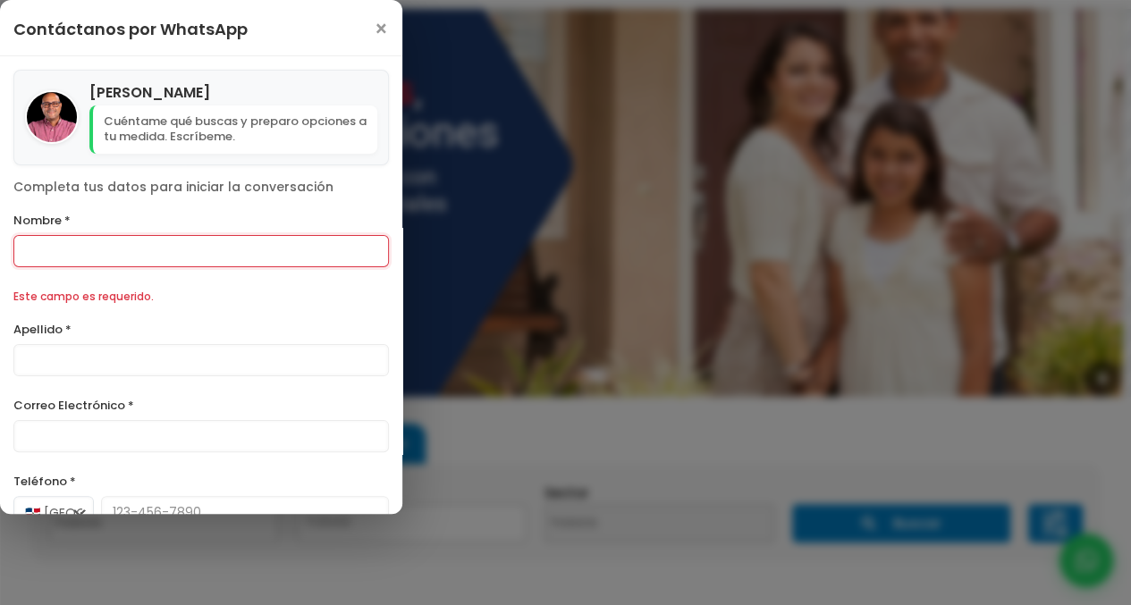
scroll to position [190, 0]
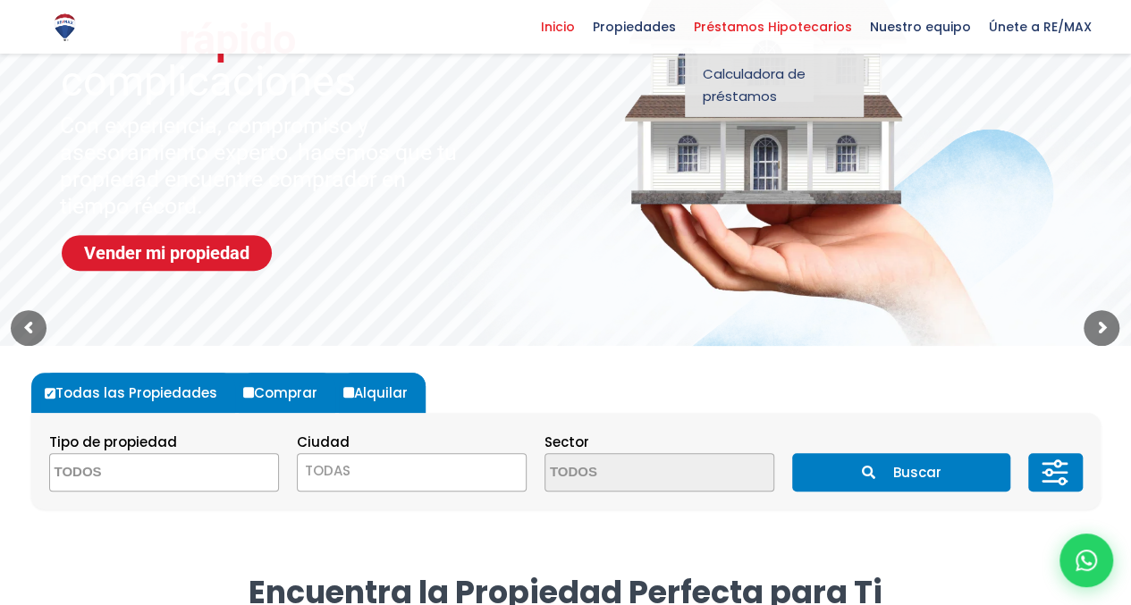
click at [748, 80] on span "Calculadora de préstamos" at bounding box center [774, 85] width 143 height 45
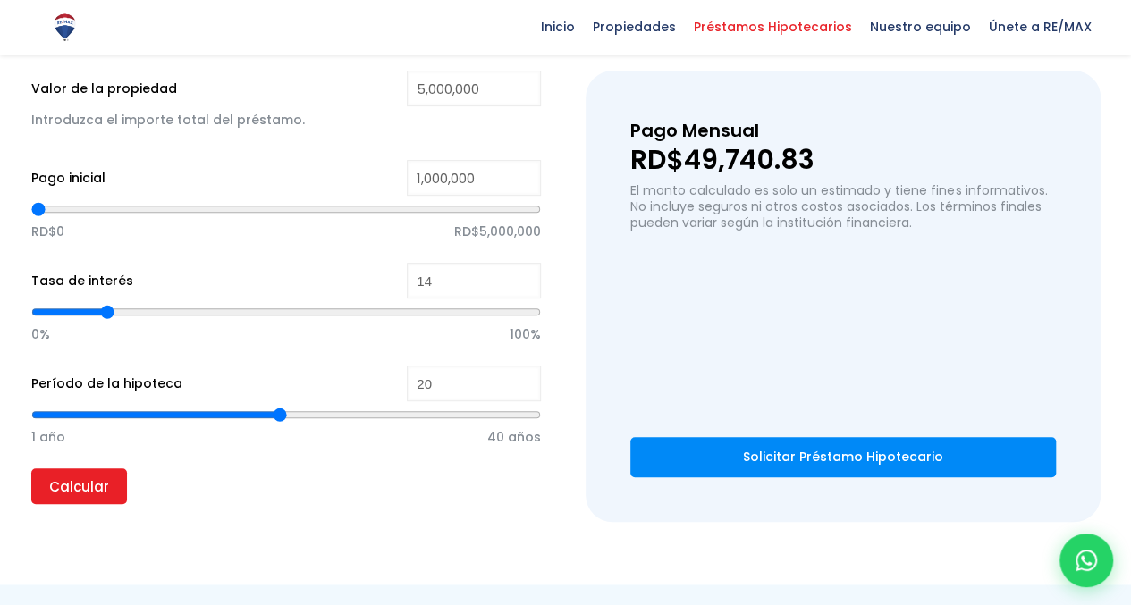
scroll to position [296, 0]
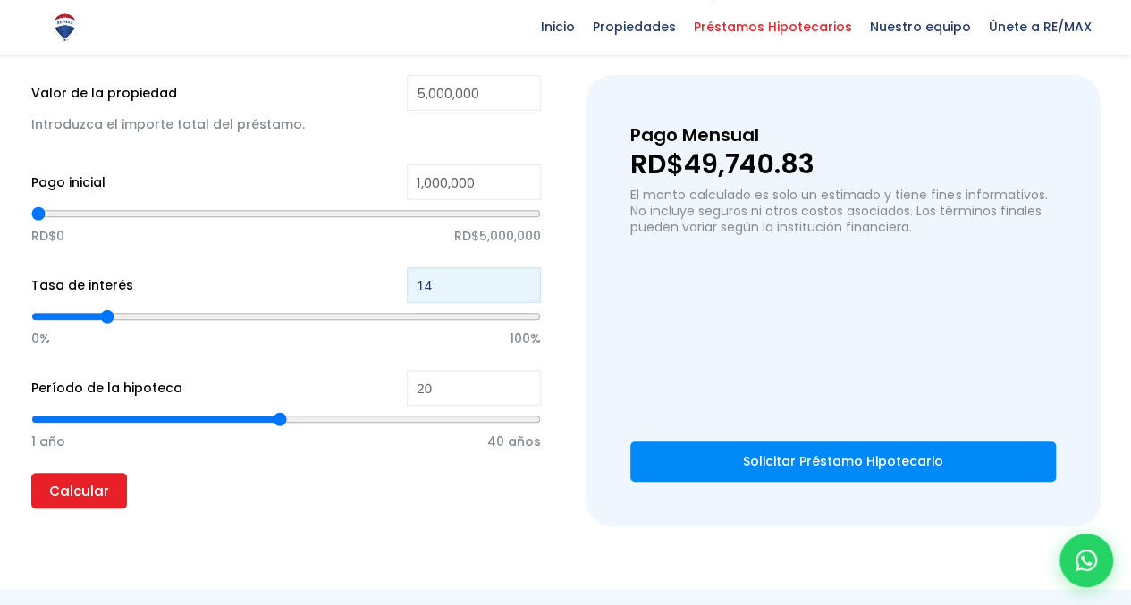
type input "15"
click at [524, 277] on input "15" at bounding box center [474, 285] width 134 height 36
type input "14"
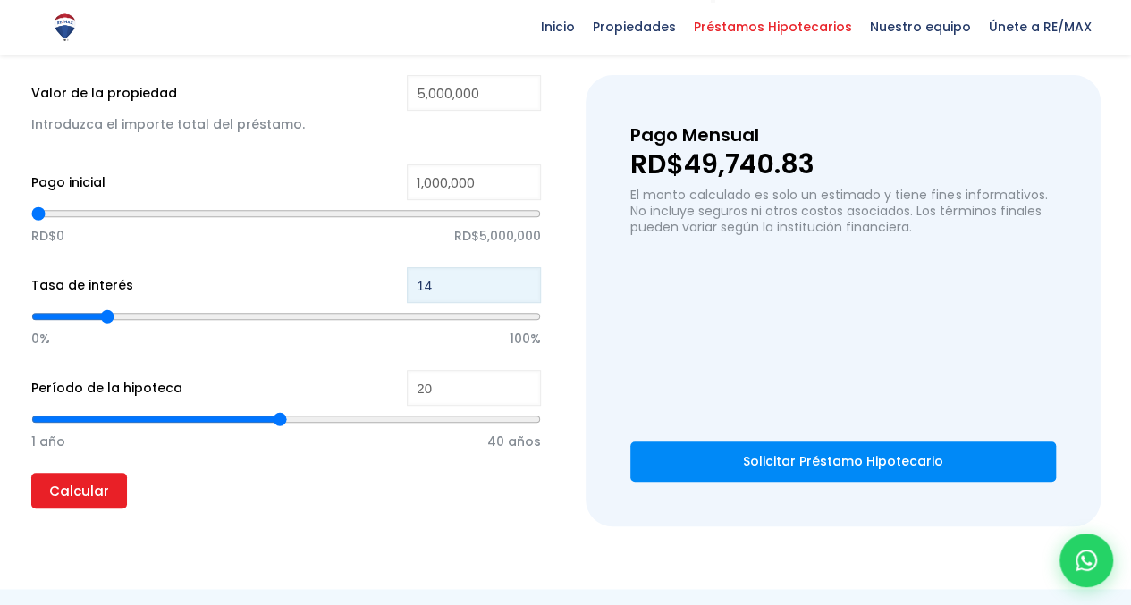
click at [524, 291] on input "14" at bounding box center [474, 285] width 134 height 36
type input "13"
click at [524, 291] on input "13" at bounding box center [474, 285] width 134 height 36
type input "12"
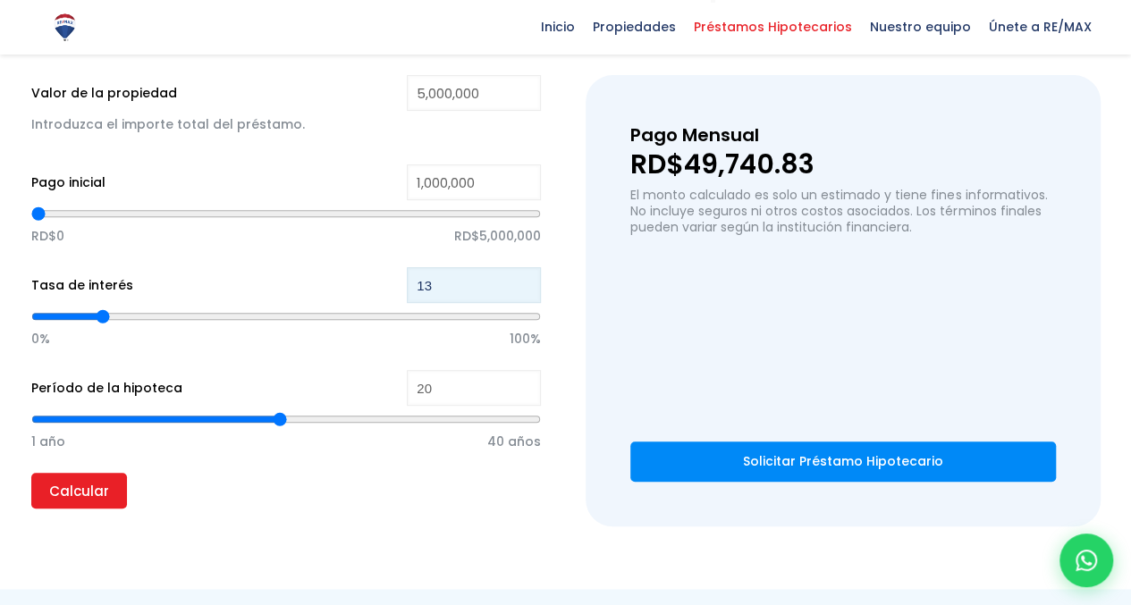
type input "12"
click at [524, 291] on input "12" at bounding box center [474, 285] width 134 height 36
click at [468, 282] on input "12" at bounding box center [474, 285] width 134 height 36
click at [73, 481] on input "Calcular" at bounding box center [79, 491] width 96 height 36
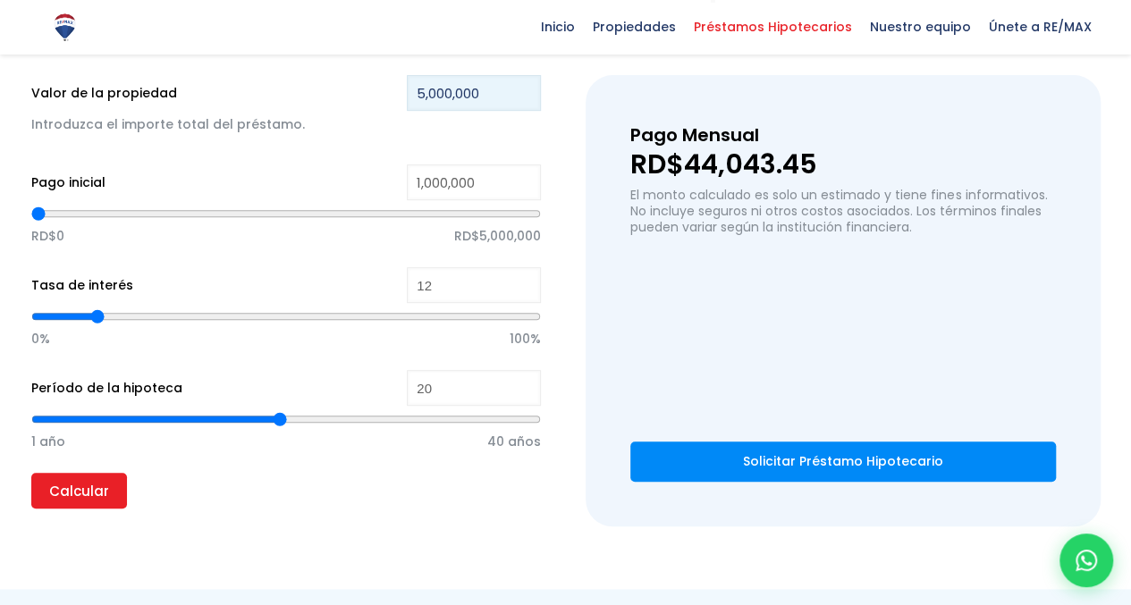
click at [490, 91] on input "5,000,000" at bounding box center [474, 93] width 134 height 36
click at [494, 100] on input "5,000,000" at bounding box center [474, 93] width 134 height 36
click at [495, 97] on input "5,000,000" at bounding box center [474, 93] width 134 height 36
drag, startPoint x: 499, startPoint y: 92, endPoint x: 372, endPoint y: 97, distance: 127.1
click at [372, 97] on div "Valor de la propiedad 5,000,000 Introduzca el importe total del préstamo." at bounding box center [286, 115] width 511 height 80
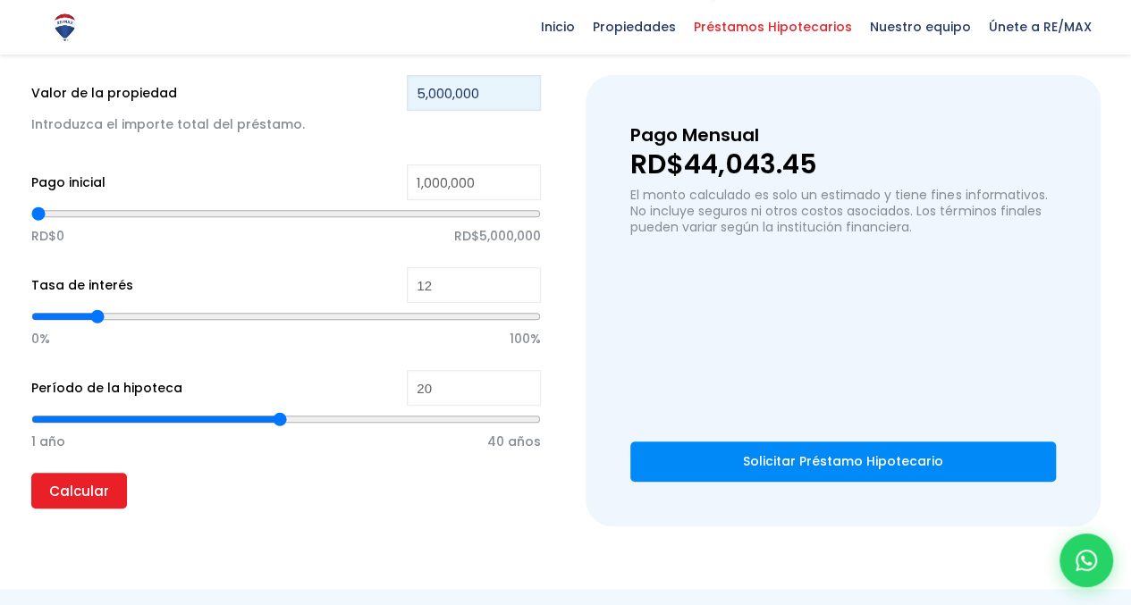
type input "3"
type input "0"
type input "3,500,000"
drag, startPoint x: 457, startPoint y: 185, endPoint x: 397, endPoint y: 181, distance: 60.0
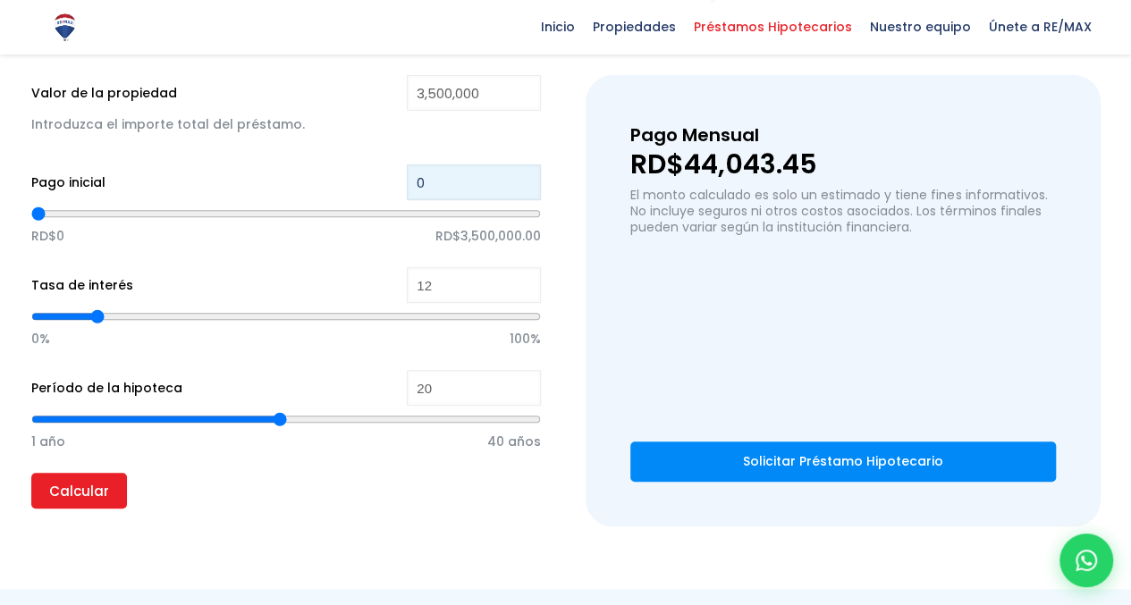
click at [397, 181] on div "Pago inicial 0 RD$0 RD$3,500,000.00" at bounding box center [286, 216] width 511 height 103
type input "7"
type input "70"
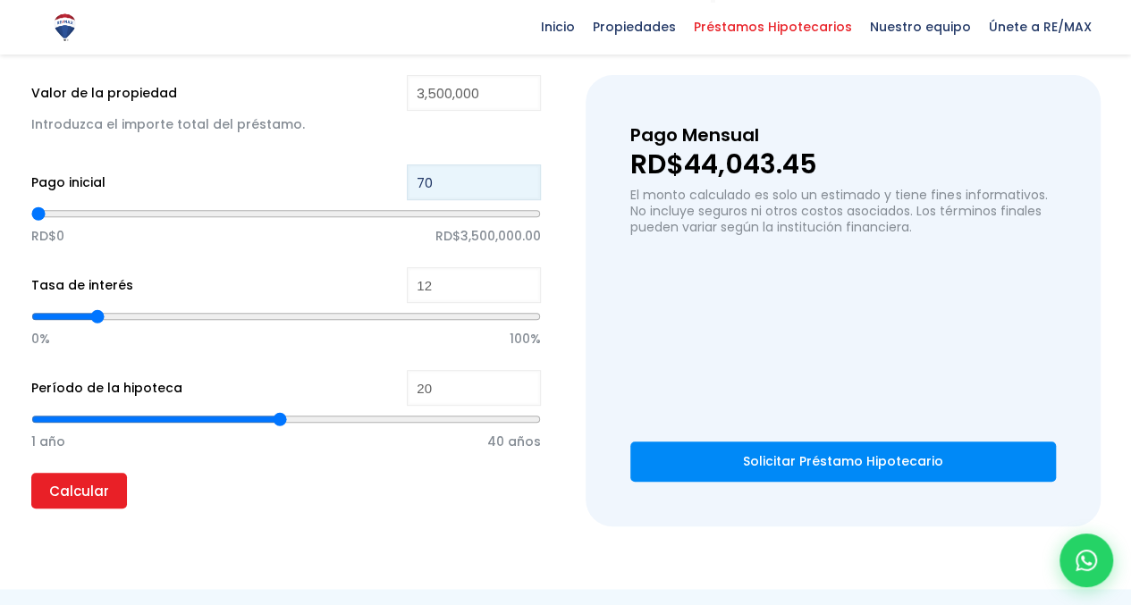
type input "700"
type input "7,000"
type input "7000"
type input "70,000"
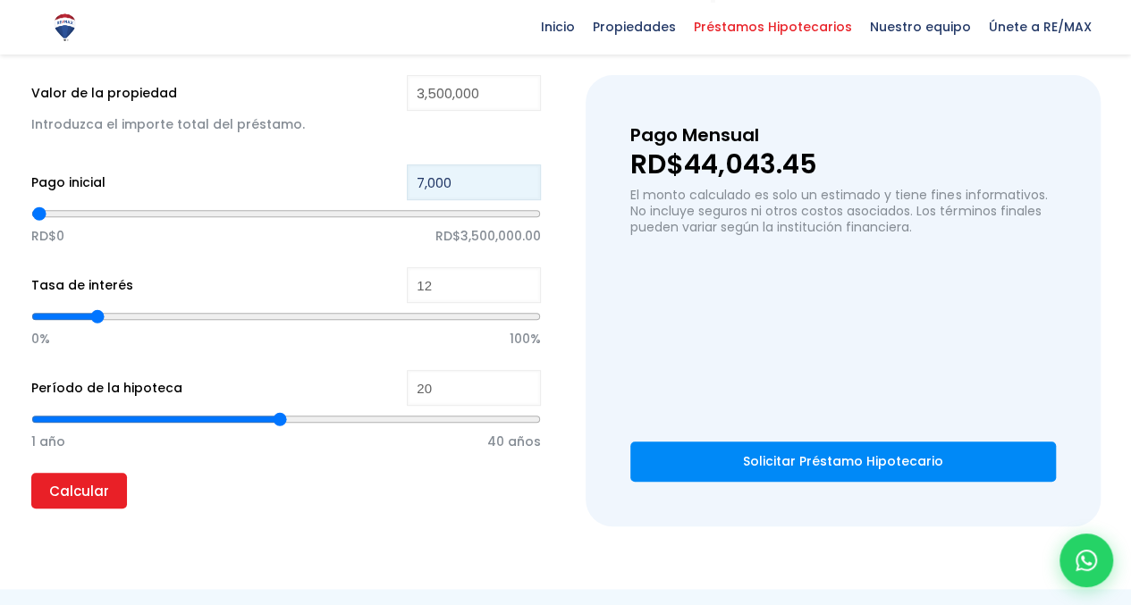
type input "70000"
type input "70,000"
click at [258, 248] on p "RD$0 RD$3,500,000.00" at bounding box center [286, 236] width 511 height 27
click at [82, 489] on input "Calcular" at bounding box center [79, 491] width 96 height 36
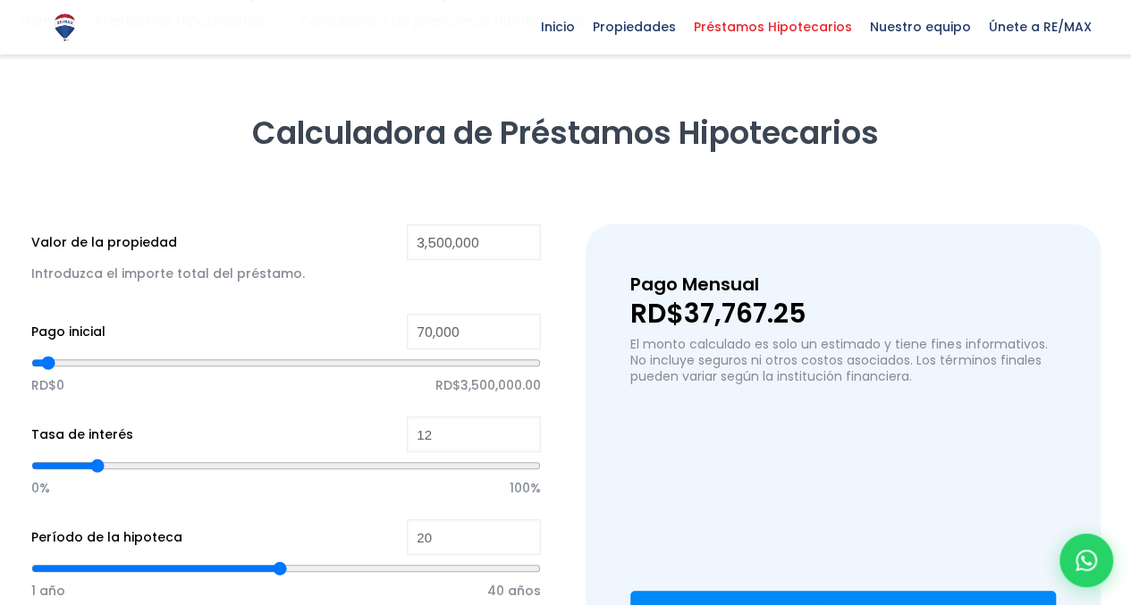
scroll to position [134, 0]
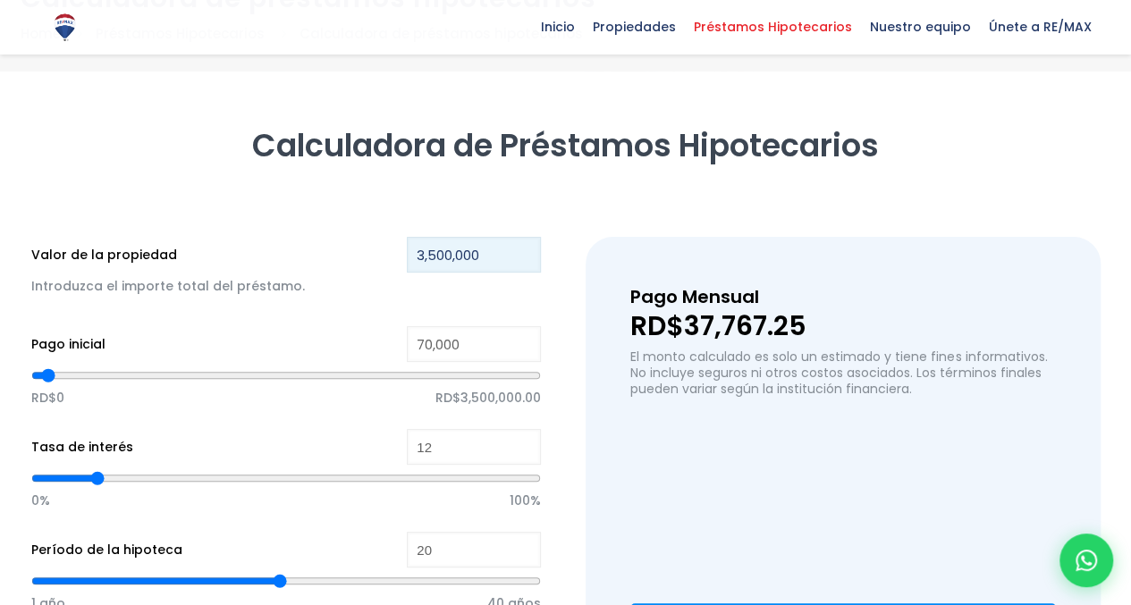
drag, startPoint x: 491, startPoint y: 253, endPoint x: 333, endPoint y: 235, distance: 159.3
click at [333, 235] on div "Calculadora de Préstamos Hipotecarios Valor de la propiedad 3,500,000 Introduzc…" at bounding box center [565, 406] width 1069 height 563
type input "1"
type input "0"
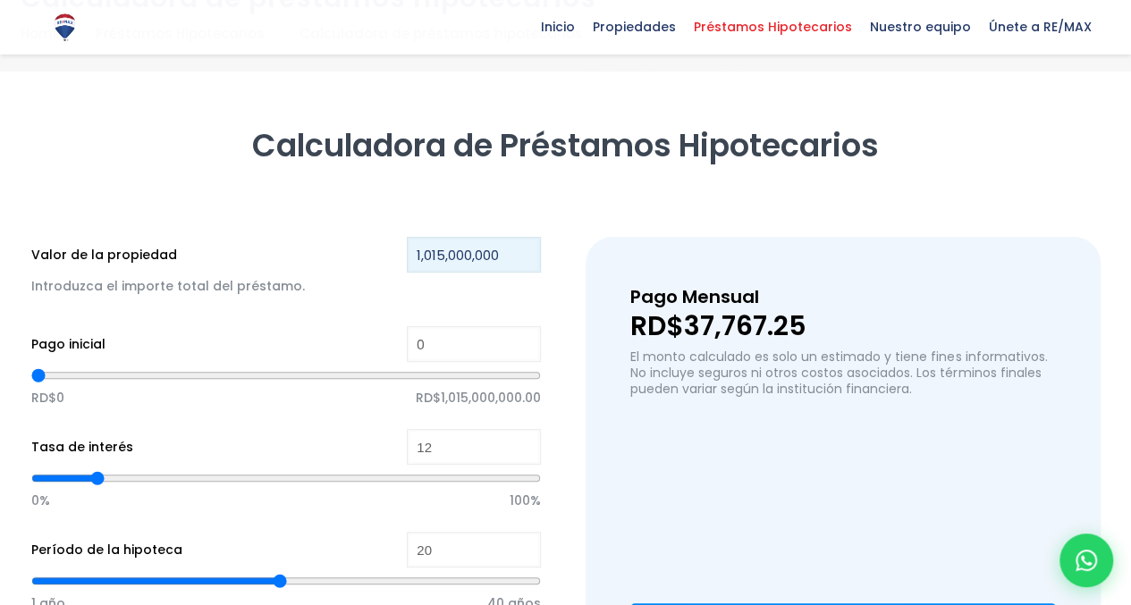
type input "1,015,000,000"
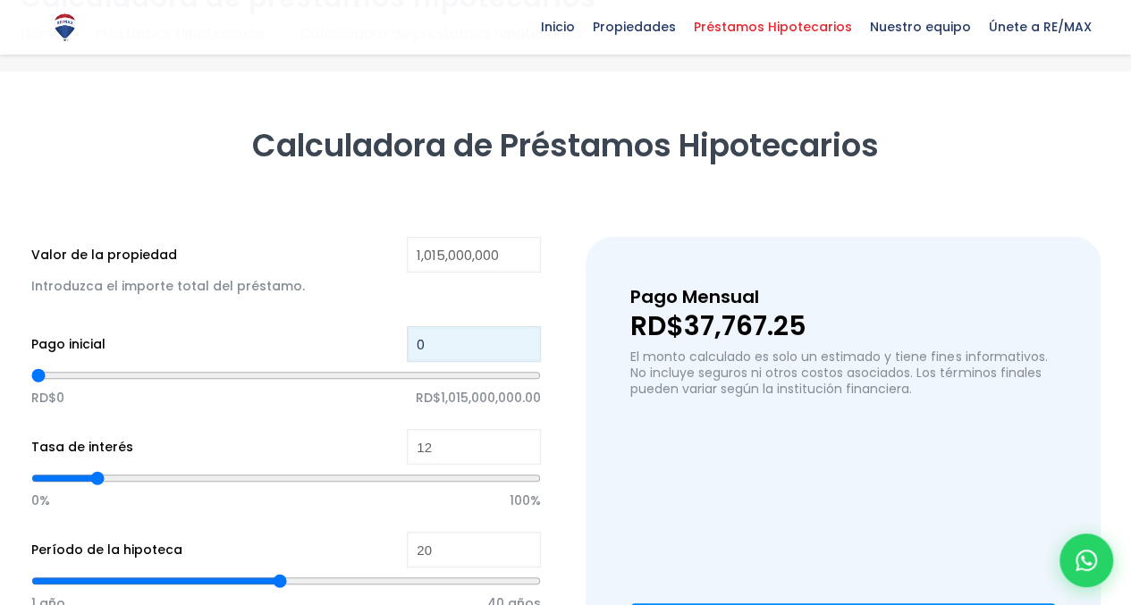
click at [429, 339] on input "0" at bounding box center [474, 344] width 134 height 36
drag, startPoint x: 429, startPoint y: 339, endPoint x: 407, endPoint y: 341, distance: 22.4
click at [407, 341] on input "0" at bounding box center [474, 344] width 134 height 36
type input "1"
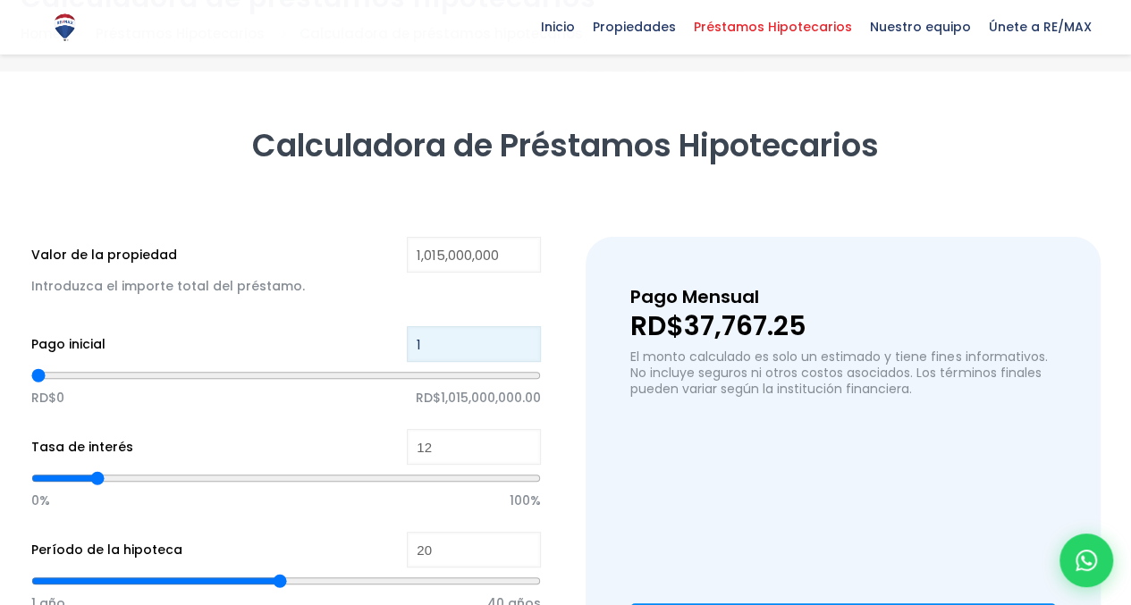
type input "10"
type input "101"
type input "1,015"
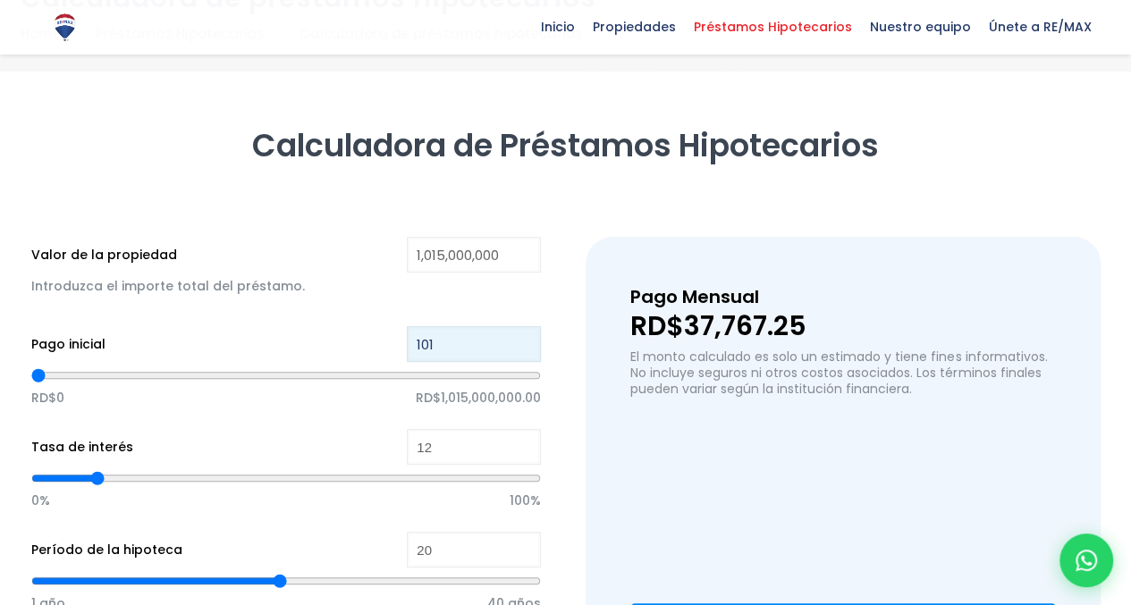
type input "1015"
type input "10,150"
type input "10150"
type input "101,500"
type input "101500"
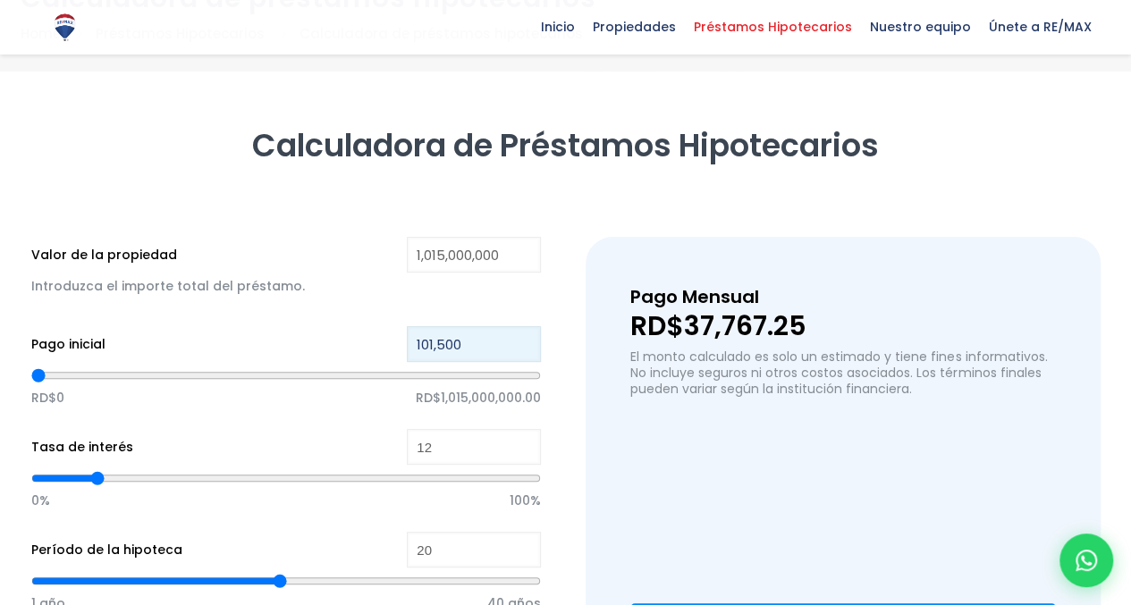
type input "101,500"
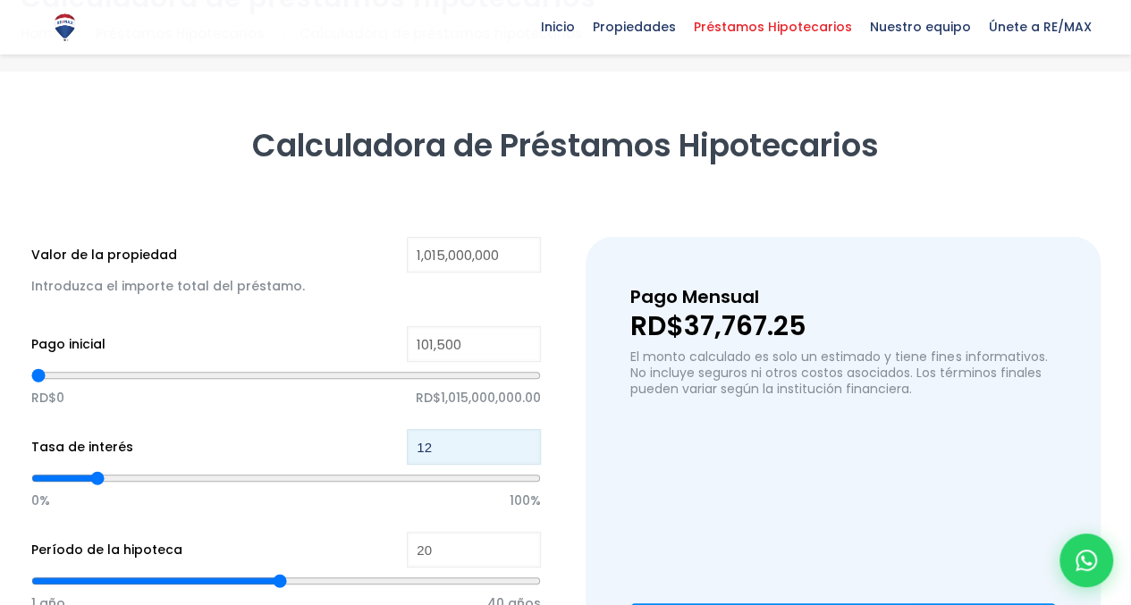
click at [454, 443] on input "12" at bounding box center [474, 447] width 134 height 36
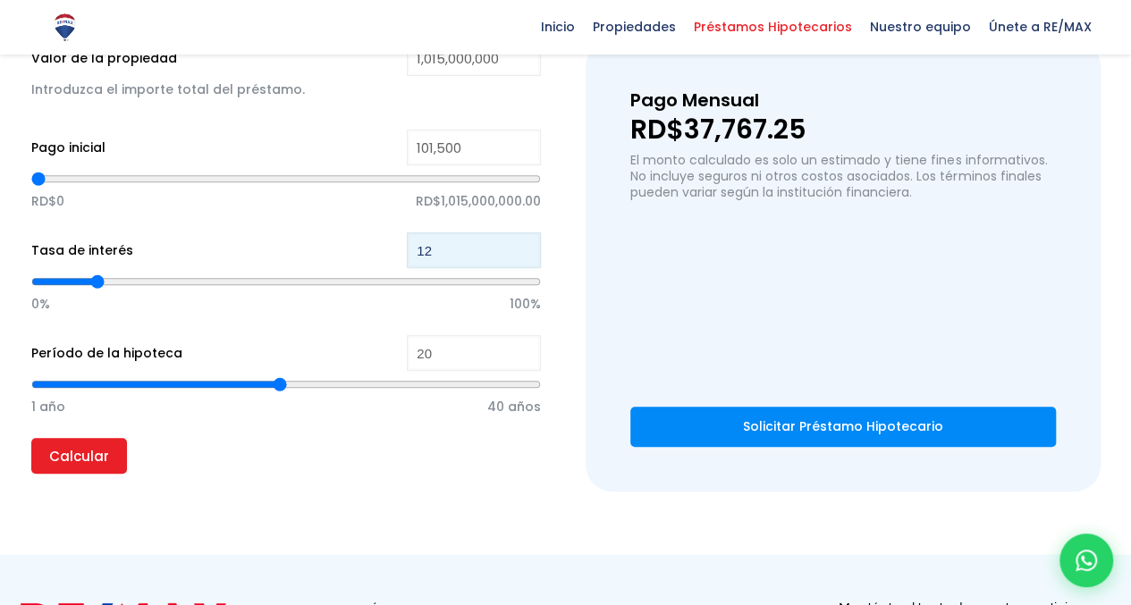
scroll to position [345, 0]
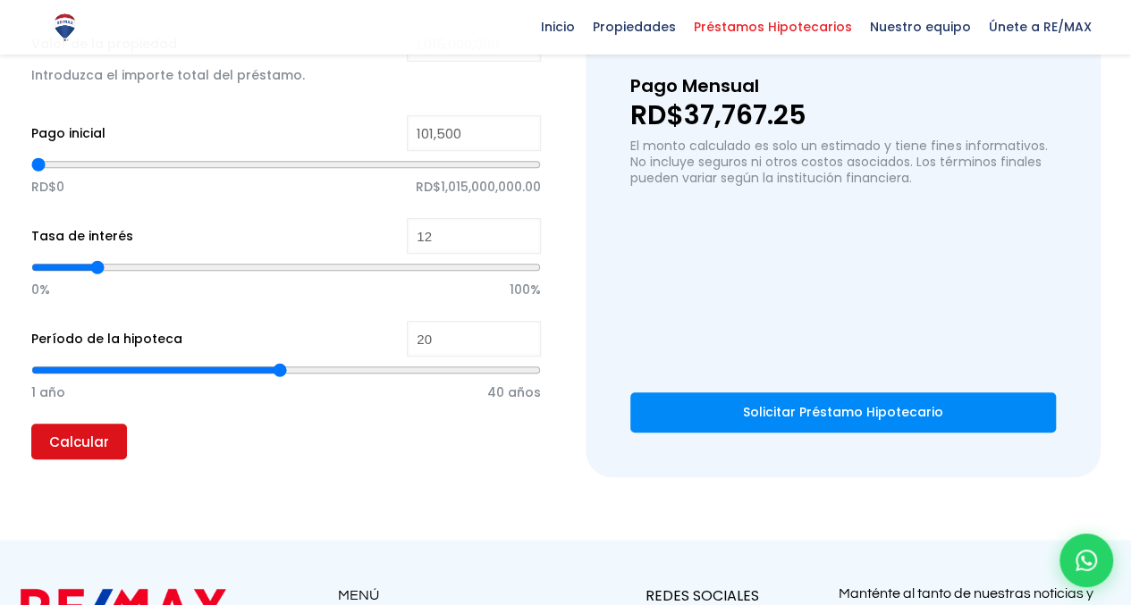
click at [55, 426] on input "Calcular" at bounding box center [79, 442] width 96 height 36
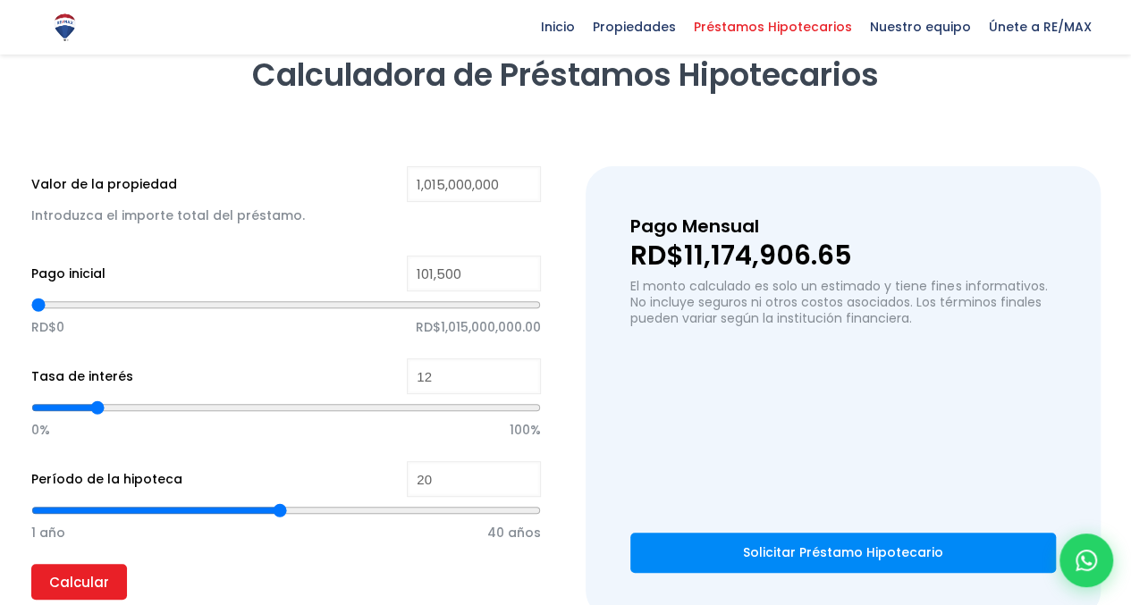
scroll to position [173, 0]
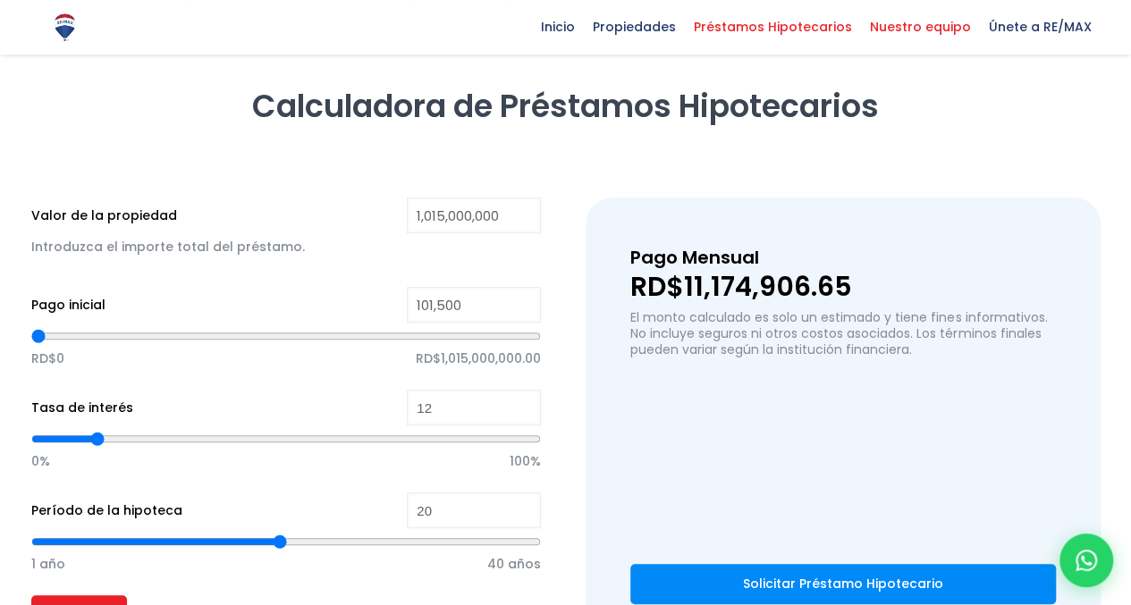
click at [893, 26] on span "Nuestro equipo" at bounding box center [920, 26] width 119 height 27
